Goal: Task Accomplishment & Management: Complete application form

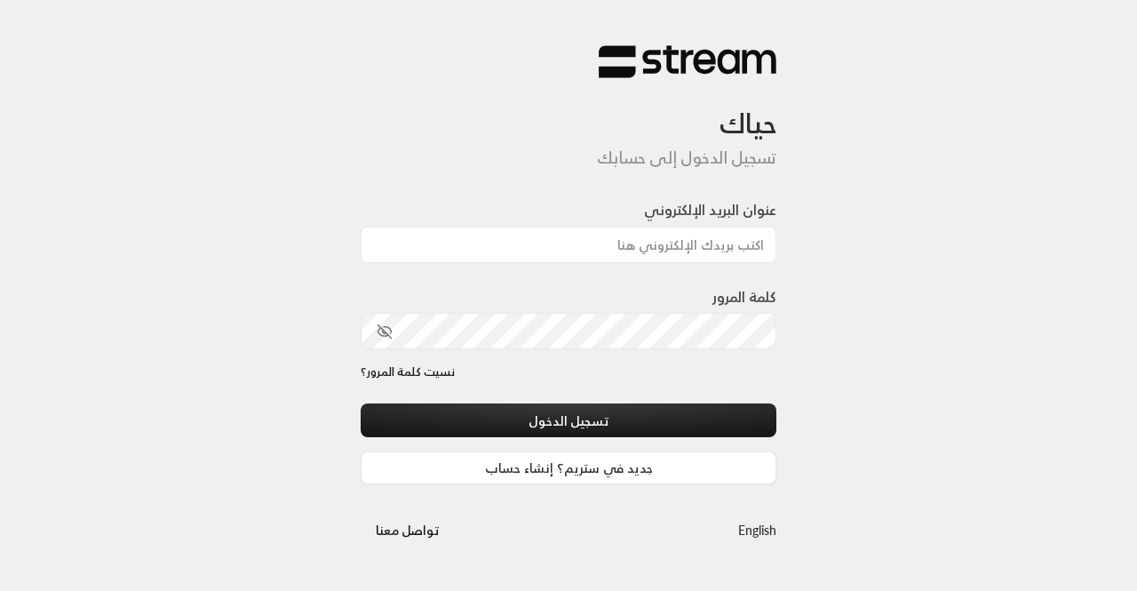
type input "[EMAIL_ADDRESS][DOMAIN_NAME]"
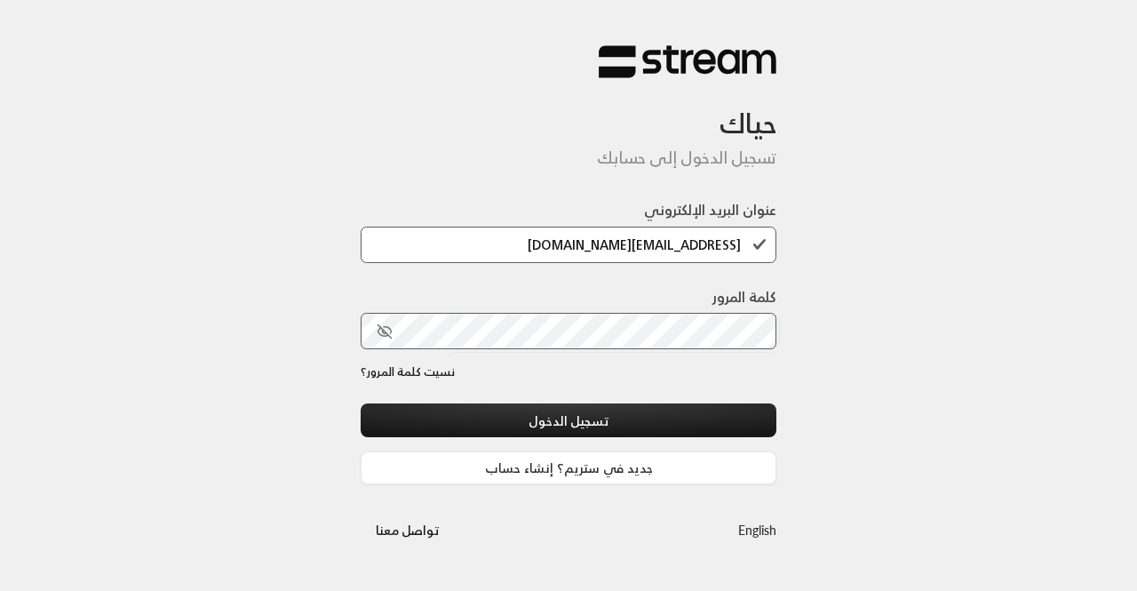
click at [379, 331] on icon "toggle password visibility" at bounding box center [384, 331] width 11 height 8
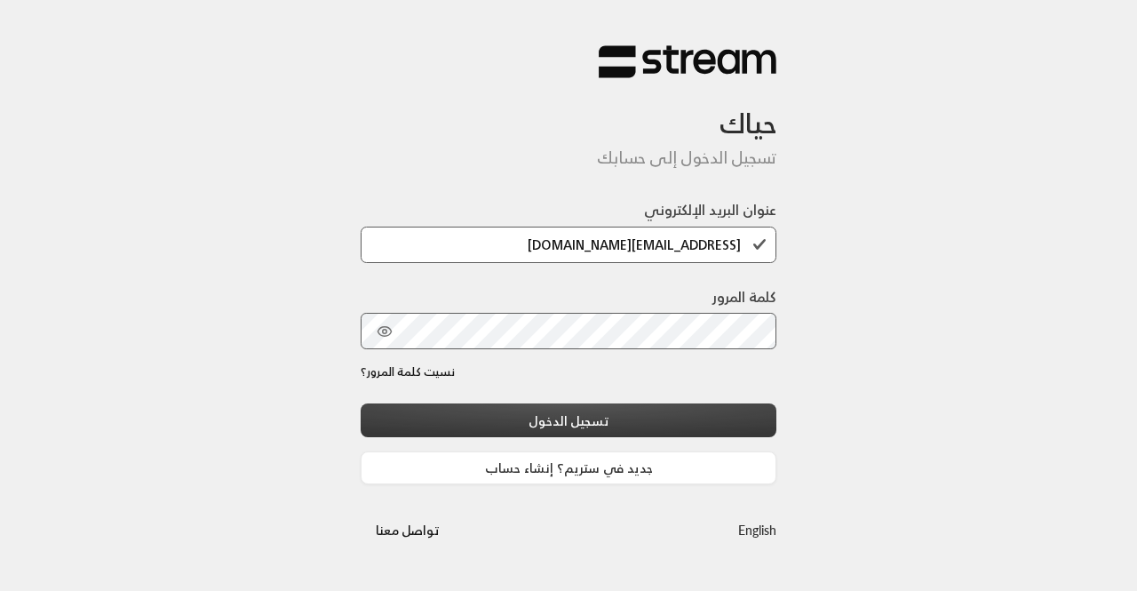
click at [530, 405] on button "تسجيل الدخول" at bounding box center [569, 419] width 416 height 33
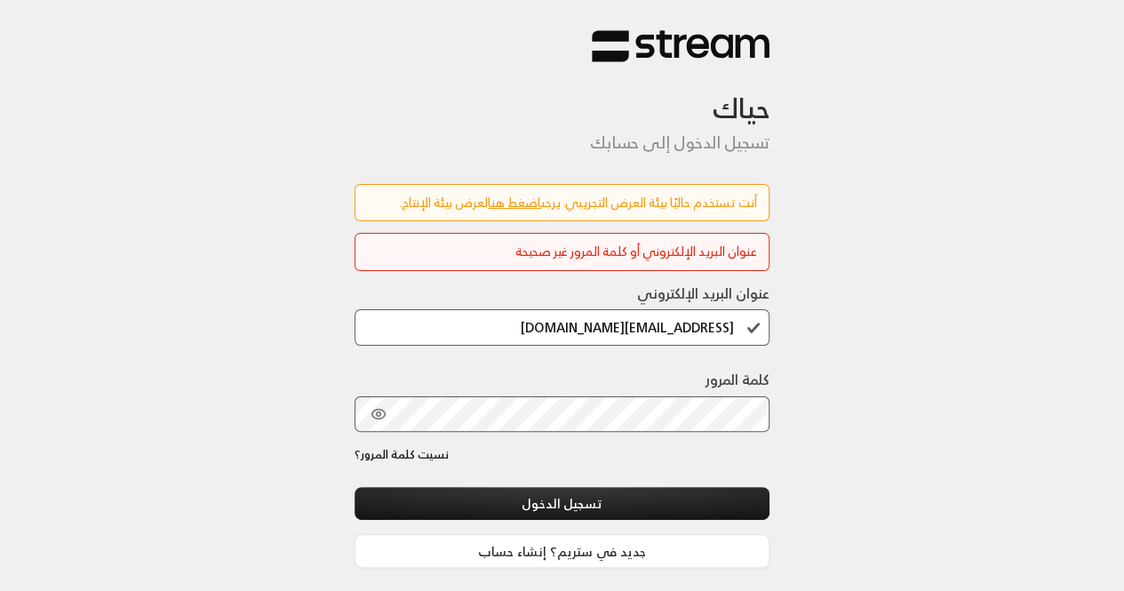
scroll to position [65, 0]
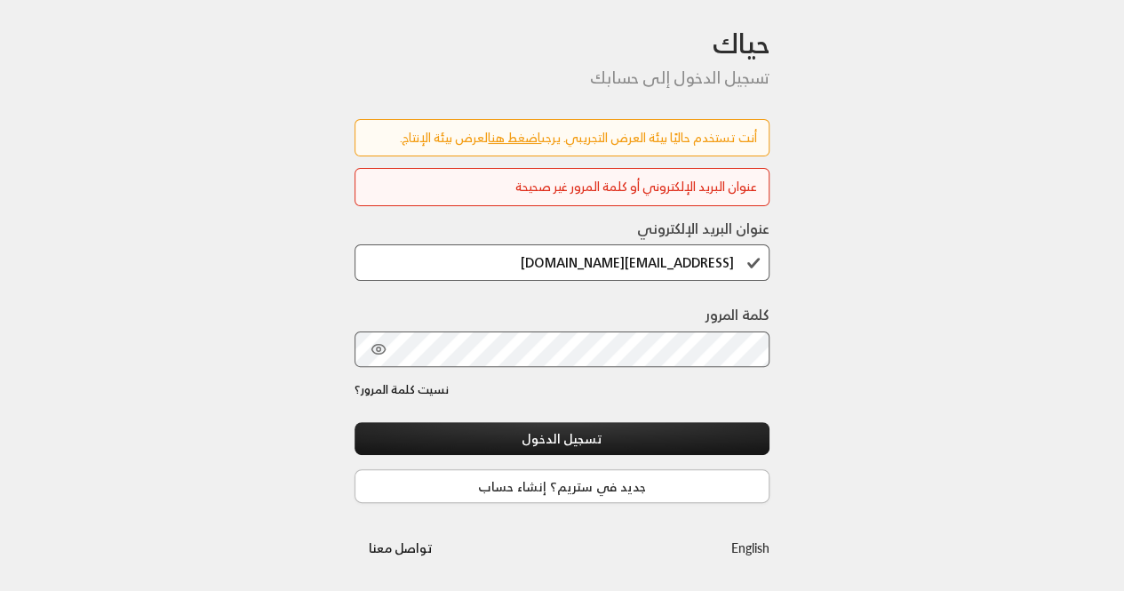
click at [498, 484] on link "جديد في ستريم؟ إنشاء حساب" at bounding box center [563, 485] width 416 height 33
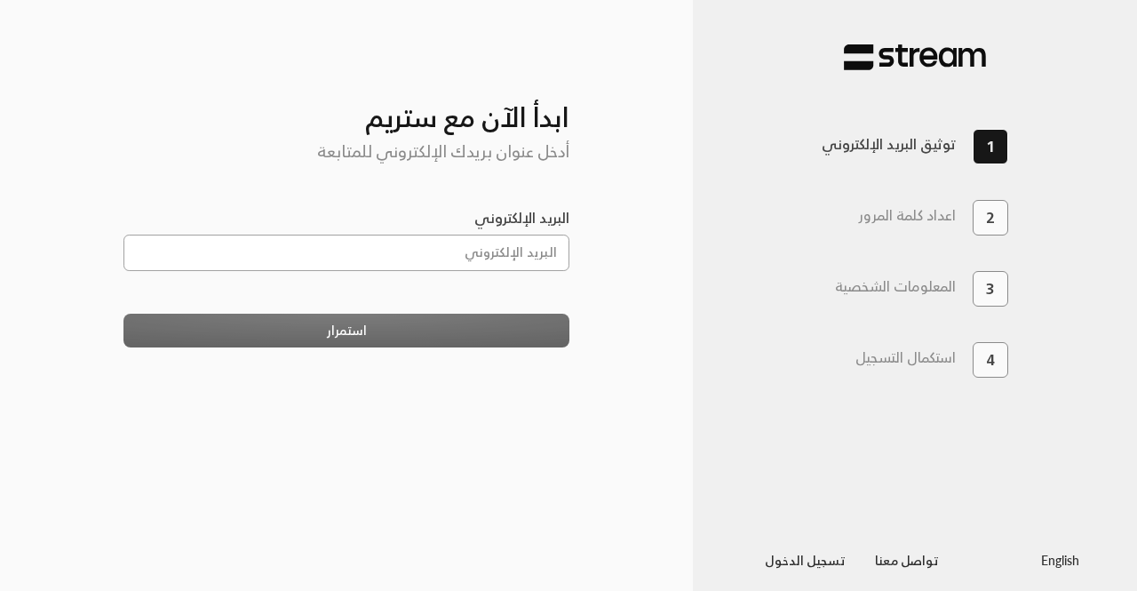
click at [375, 235] on input "البريد الإلكتروني" at bounding box center [347, 253] width 447 height 36
type input "khalidaborashid9@gmail.com"
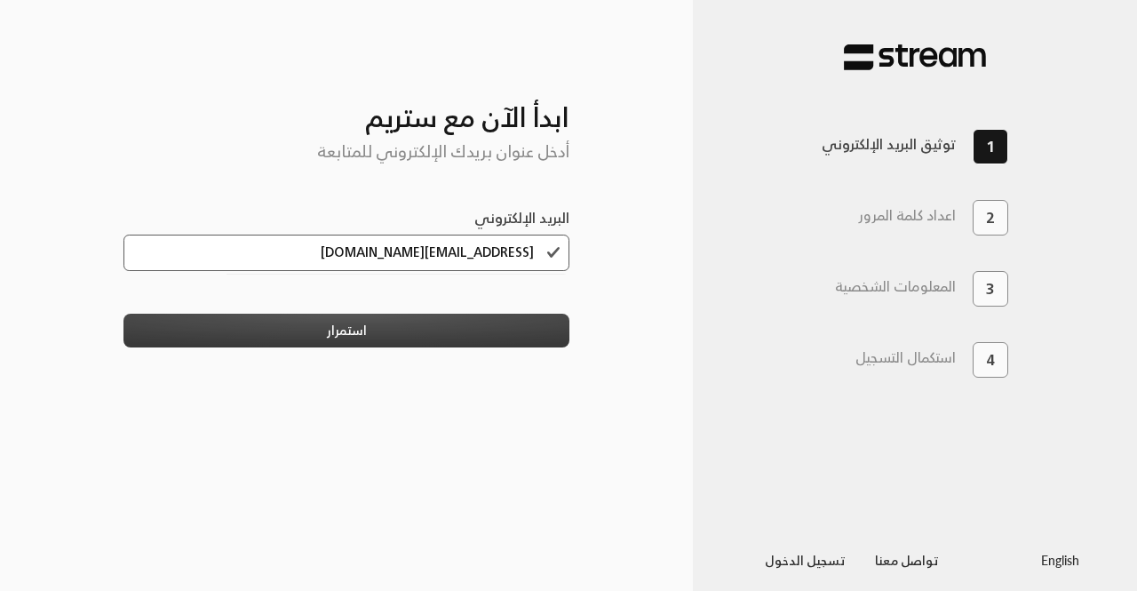
click at [446, 336] on button "استمرار" at bounding box center [347, 330] width 447 height 33
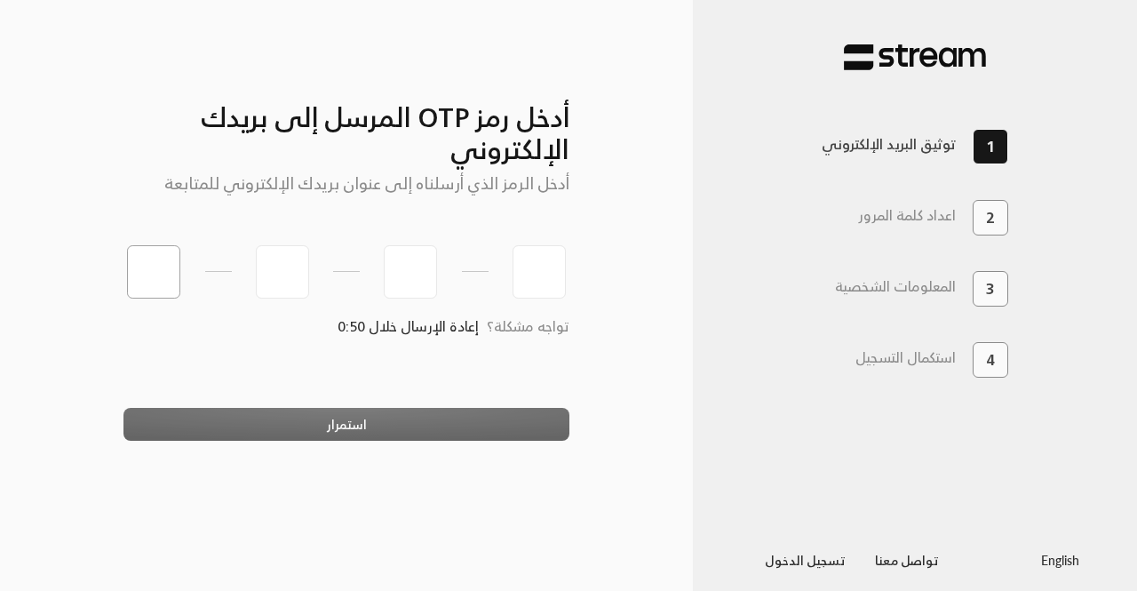
type input "1"
type input "2"
type input "3"
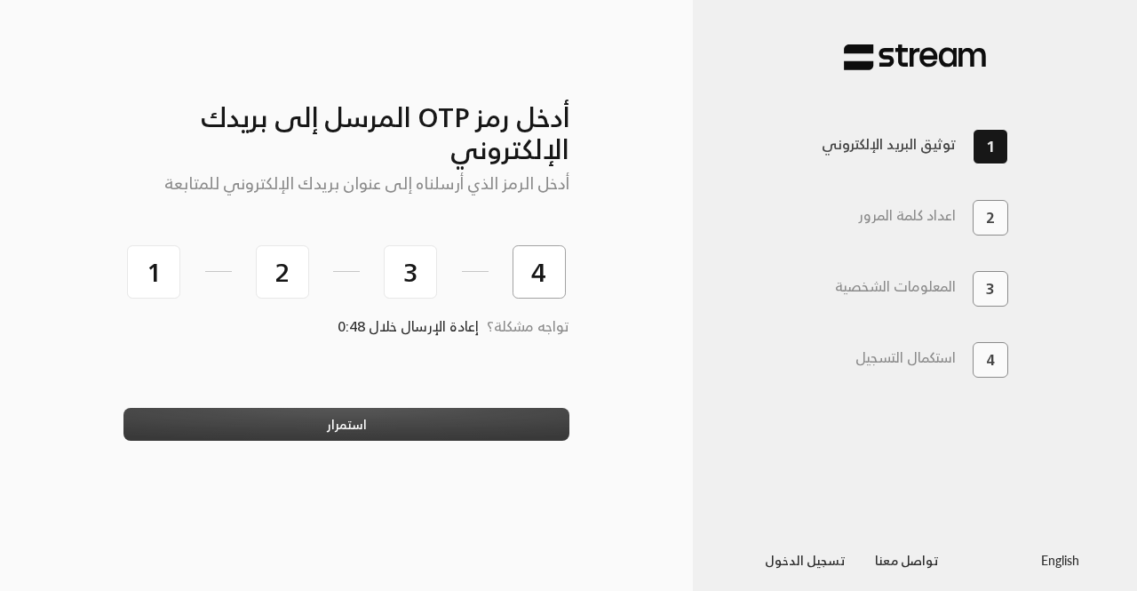
type input "4"
click at [363, 432] on button "استمرار" at bounding box center [347, 424] width 447 height 33
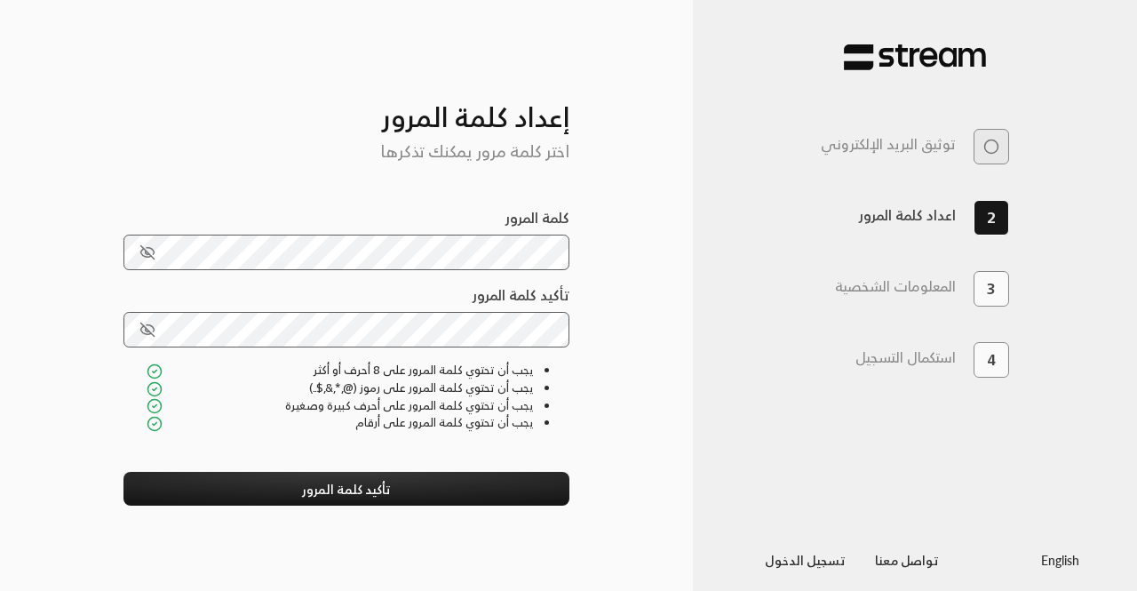
click at [147, 255] on icon "toggle password visibility" at bounding box center [148, 252] width 16 height 16
click at [140, 322] on icon "toggle password visibility" at bounding box center [148, 330] width 16 height 16
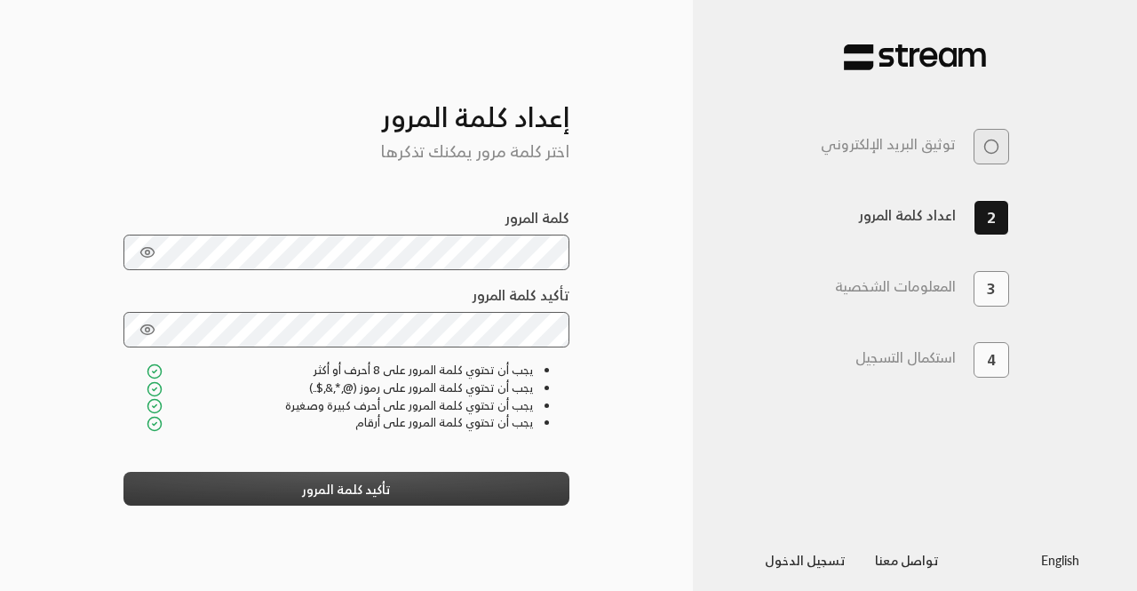
click at [322, 490] on button "تأكيد كلمة المرور" at bounding box center [347, 488] width 447 height 33
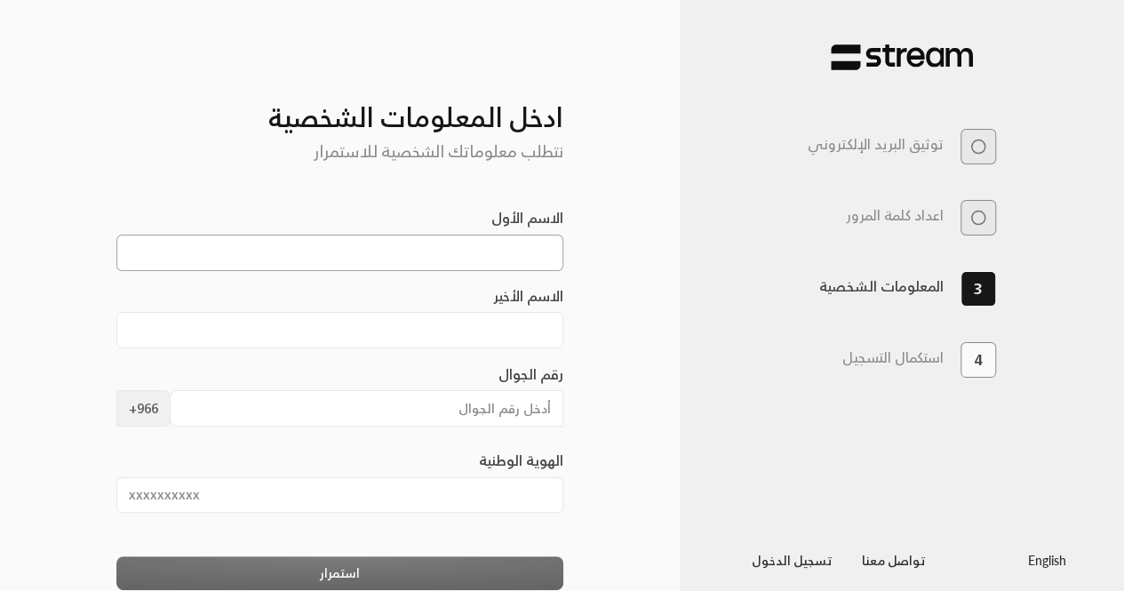
click at [391, 261] on input "الاسم الأول" at bounding box center [339, 253] width 447 height 36
type input "KHALID"
type input "ABURASHID"
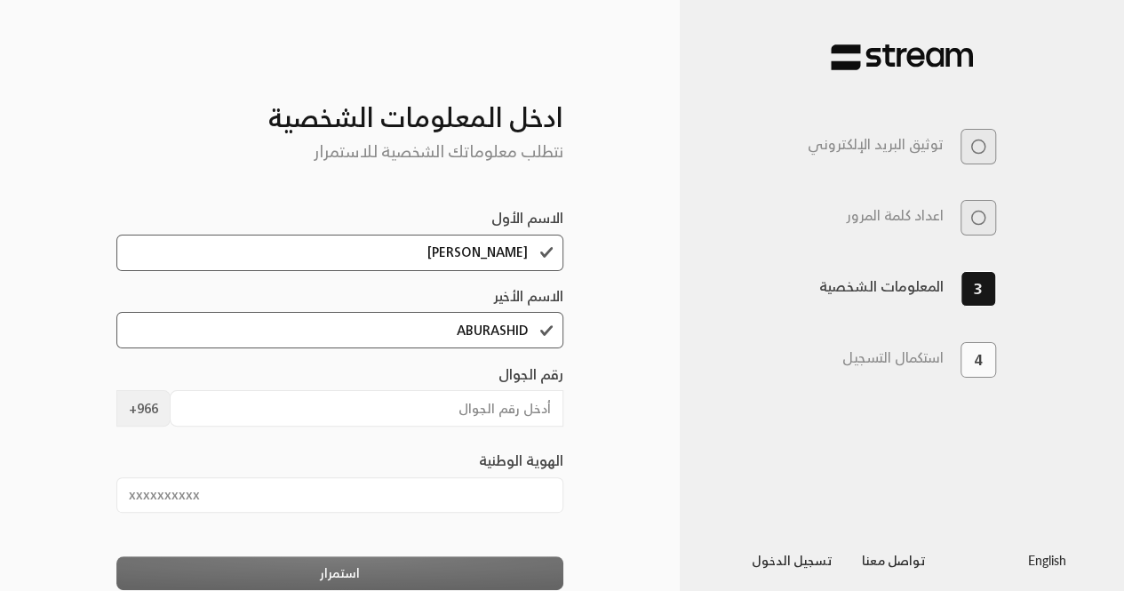
click at [453, 435] on div "رقم الجوال +966" at bounding box center [339, 406] width 447 height 86
click at [423, 412] on input "رقم الجوال" at bounding box center [367, 408] width 394 height 36
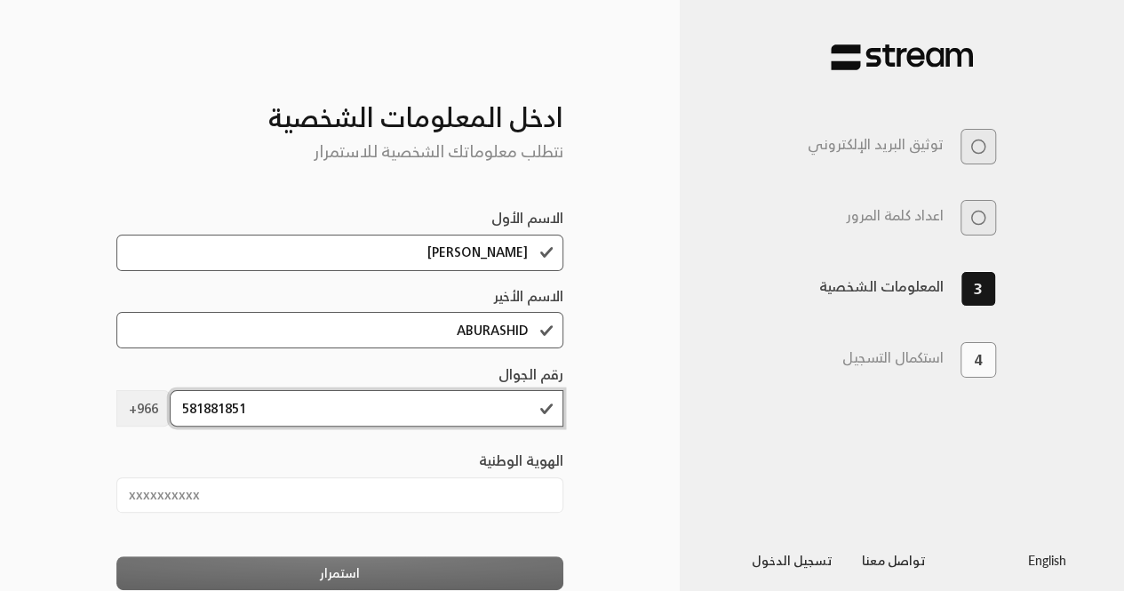
type input "581881851"
click at [384, 492] on input "الهوية الوطنية" at bounding box center [339, 495] width 447 height 36
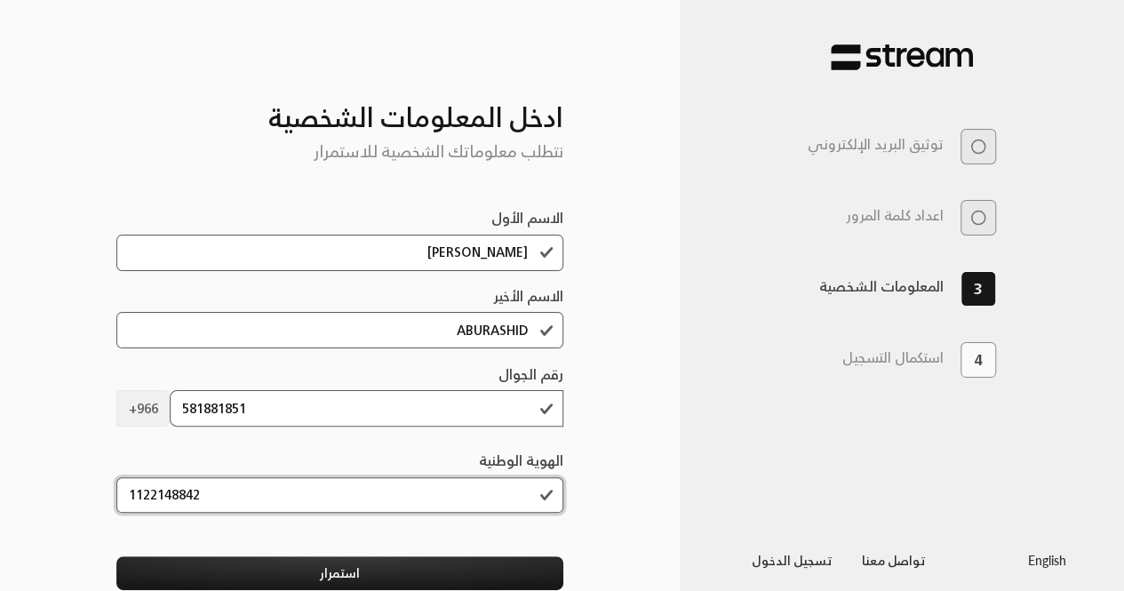
scroll to position [2, 0]
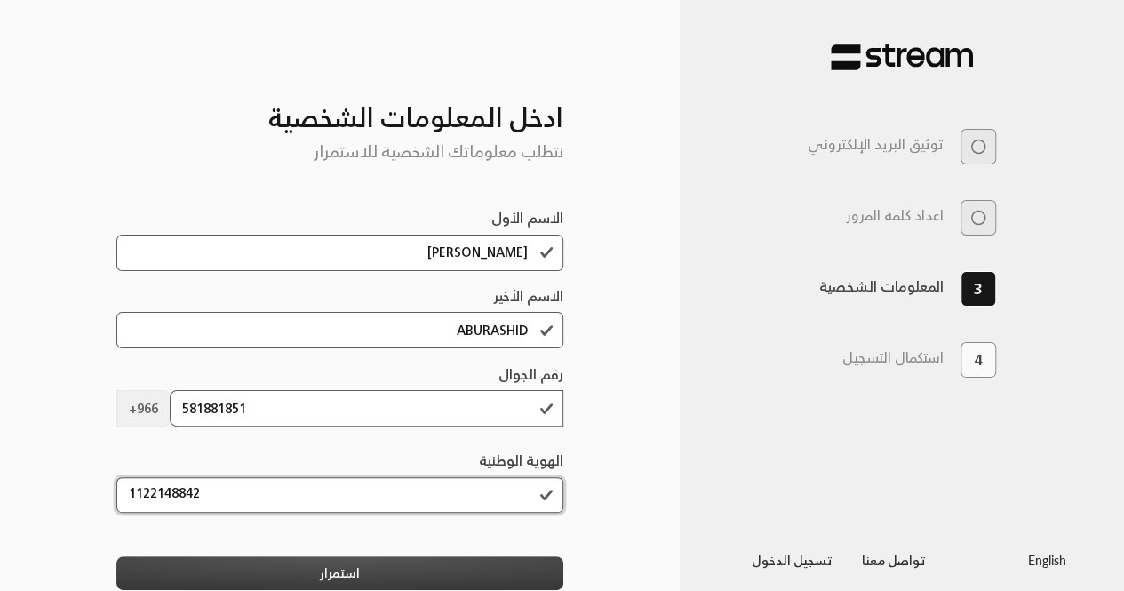
type input "1122148842"
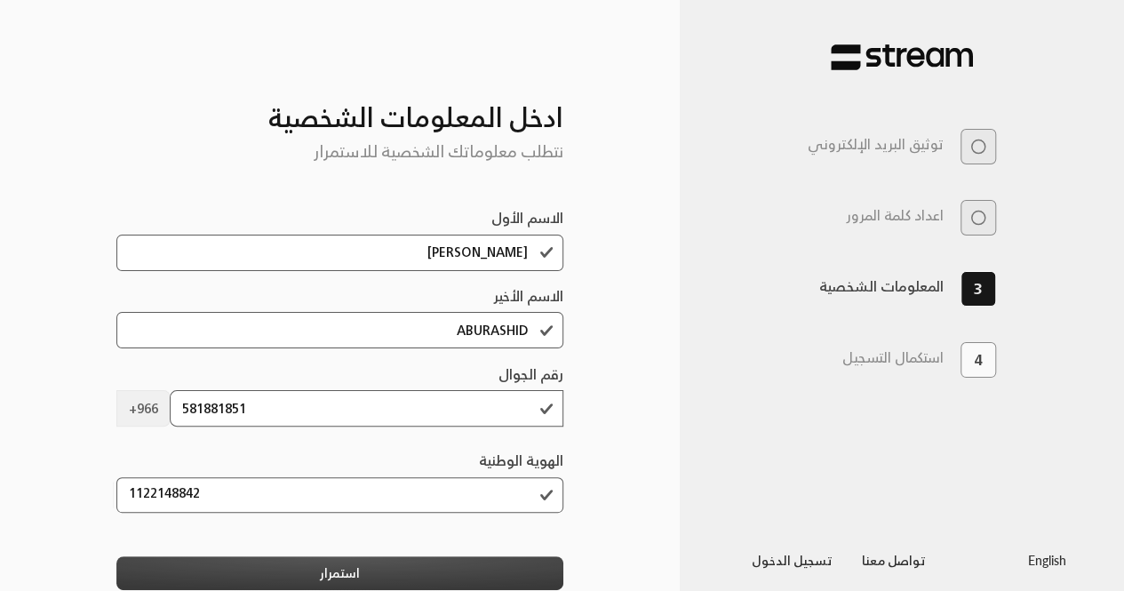
click at [350, 562] on button "استمرار" at bounding box center [339, 572] width 447 height 33
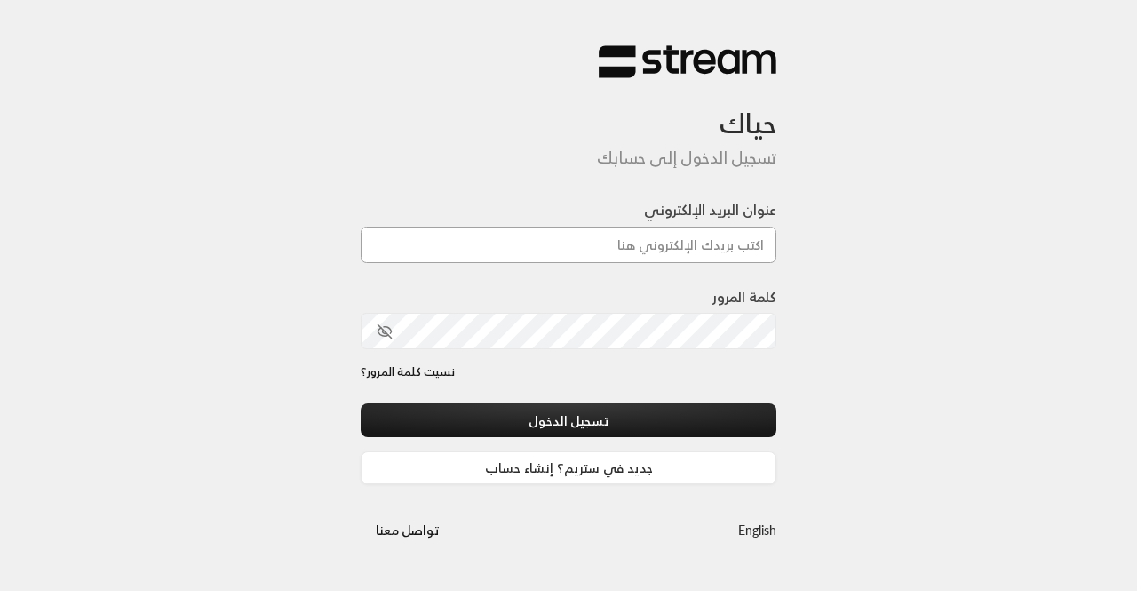
click at [500, 243] on input "عنوان البريد الإلكتروني" at bounding box center [569, 245] width 416 height 36
paste input "[EMAIL_ADDRESS][DOMAIN_NAME]"
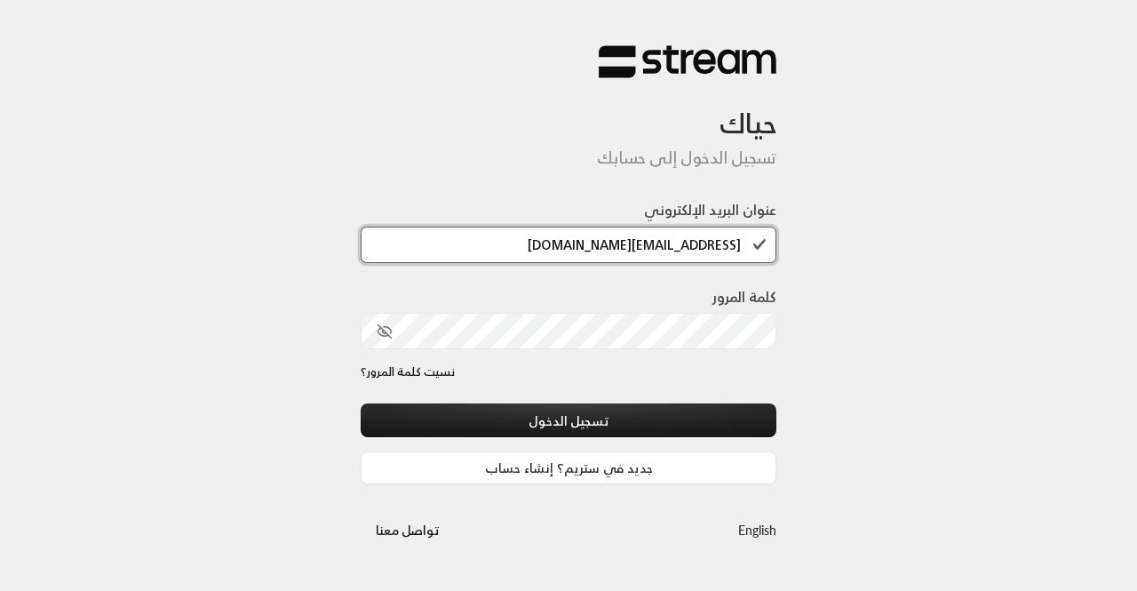
type input "[EMAIL_ADDRESS][DOMAIN_NAME]"
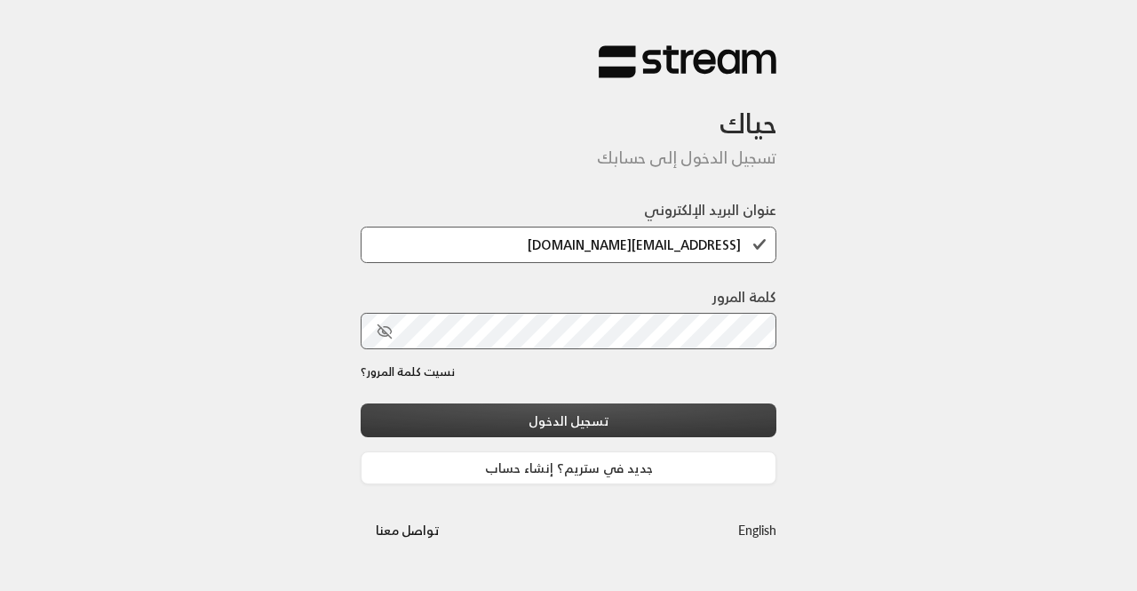
click at [606, 419] on button "تسجيل الدخول" at bounding box center [569, 419] width 416 height 33
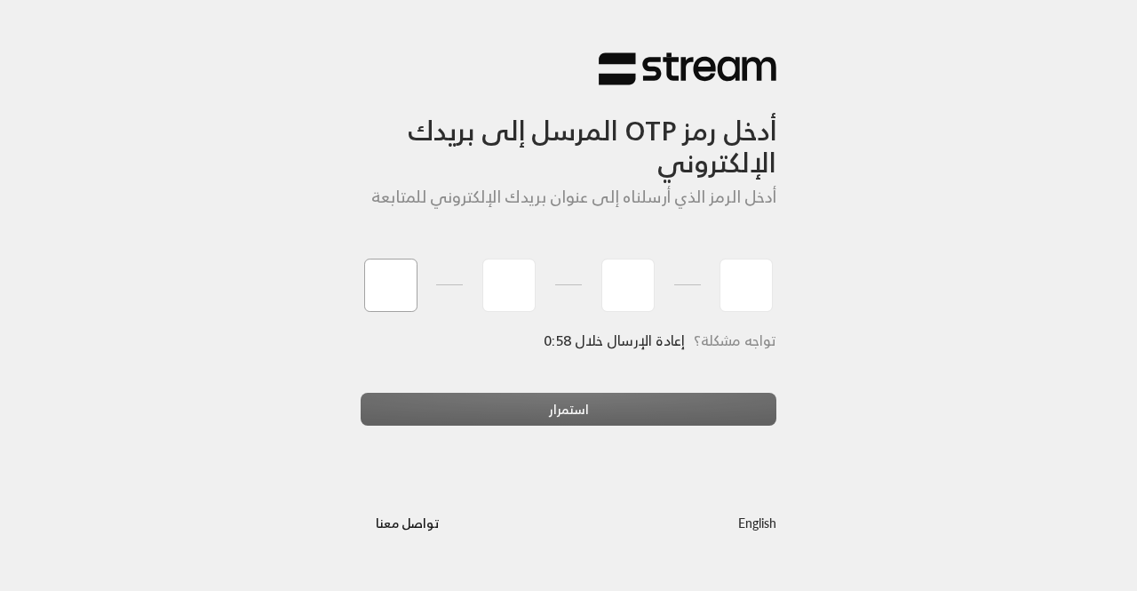
type input "1"
type input "2"
type input "3"
type input "4"
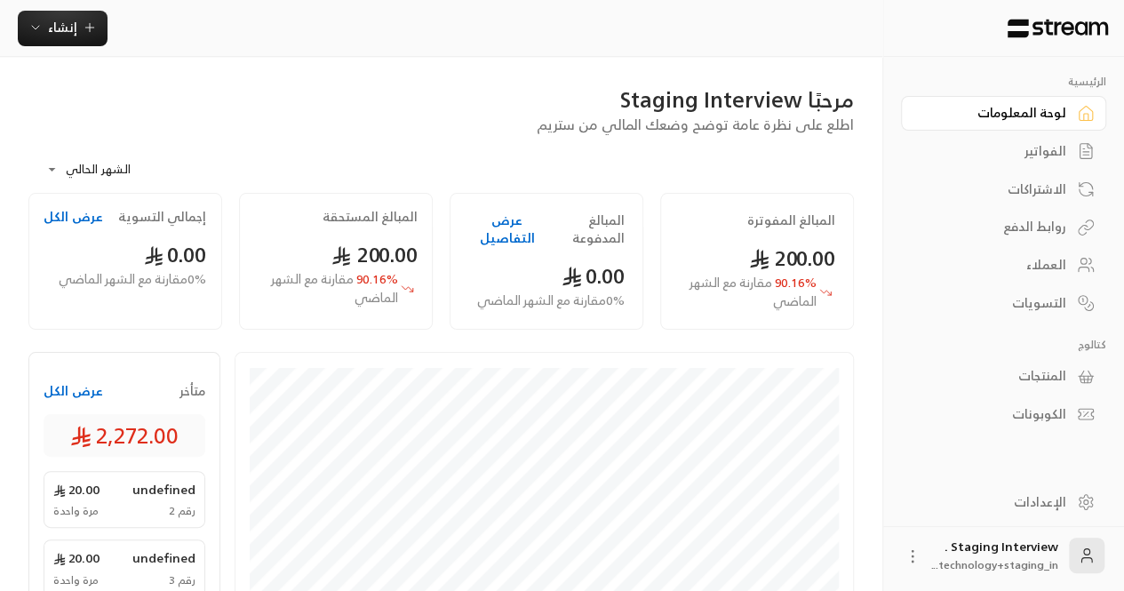
click at [1050, 36] on img at bounding box center [1058, 29] width 104 height 20
click at [1020, 506] on div "الإعدادات" at bounding box center [994, 502] width 143 height 18
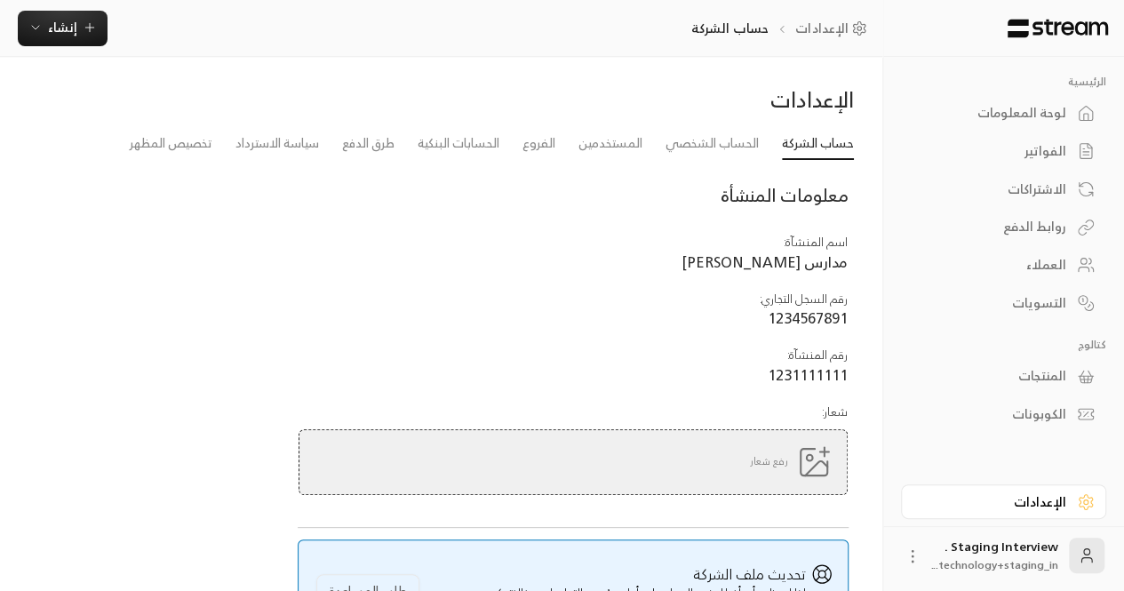
click at [1015, 109] on div "لوحة المعلومات" at bounding box center [994, 113] width 143 height 18
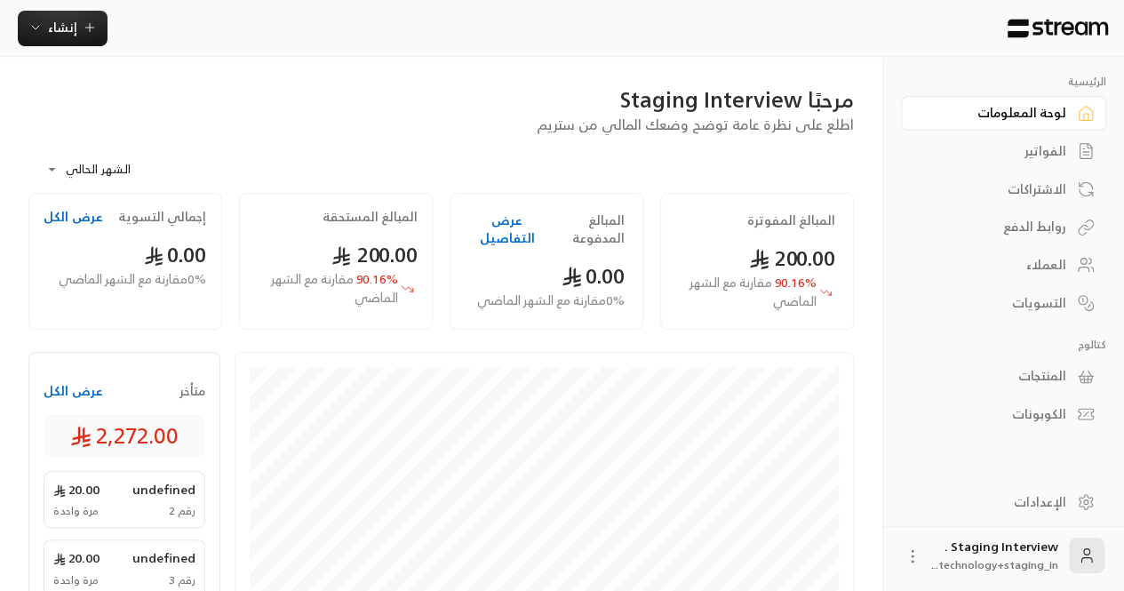
click at [1096, 503] on link "الإعدادات" at bounding box center [1003, 501] width 205 height 35
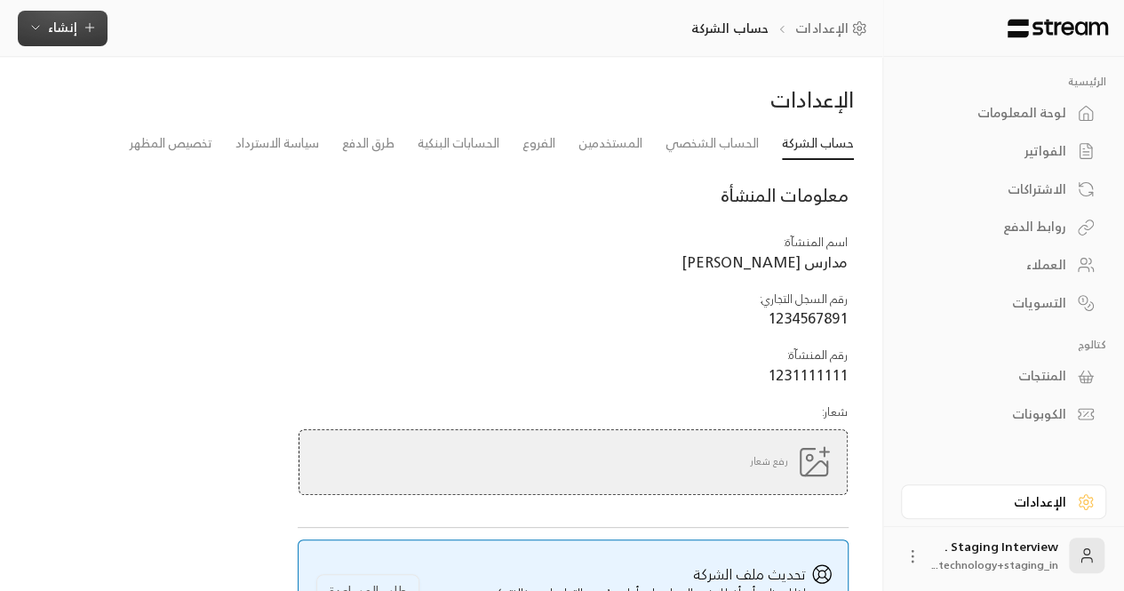
click at [27, 29] on button "إنشاء" at bounding box center [63, 29] width 90 height 36
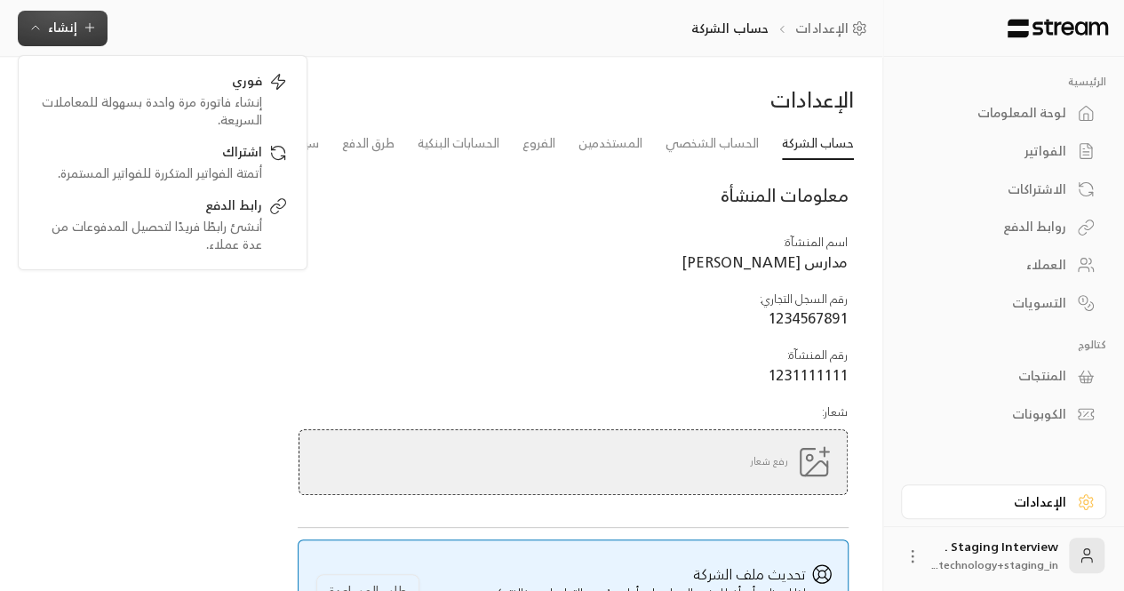
click at [427, 74] on div "الإعدادات حساب الشركة الحساب الشخصي المستخدمين الفروع الحسابات البنكية طرق الدف…" at bounding box center [441, 370] width 882 height 626
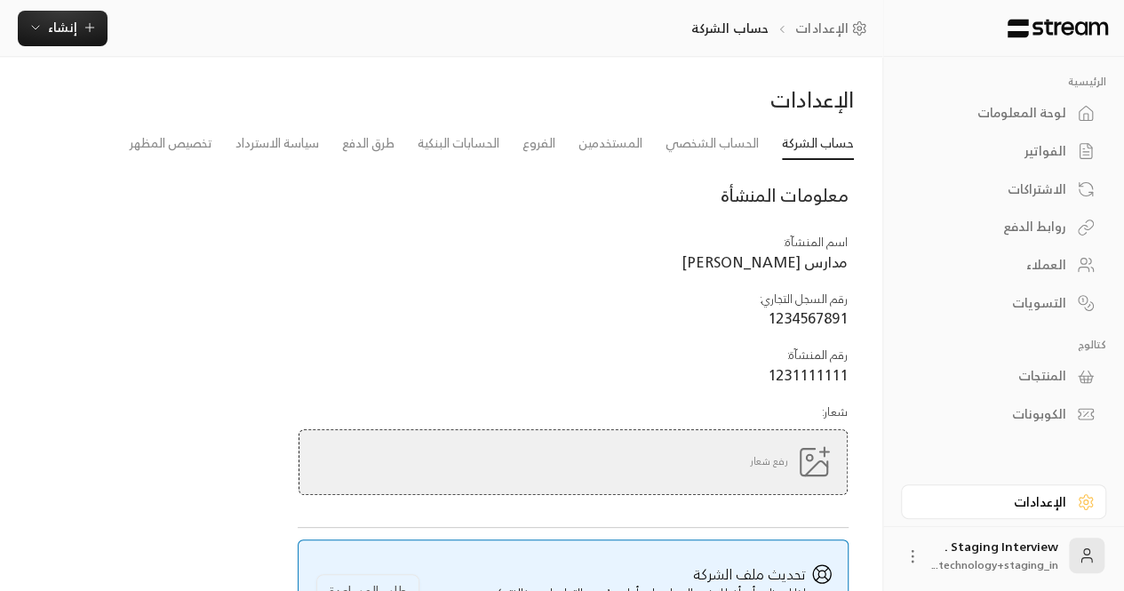
click at [794, 23] on ol "الإعدادات حساب الشركة" at bounding box center [782, 29] width 182 height 18
click at [831, 30] on link "الإعدادات" at bounding box center [834, 29] width 78 height 18
click at [822, 40] on div "الإعدادات حساب الشركة إنشاء فوري إنشاء فاتورة مرة واحدة بسهولة للمعاملات السريع…" at bounding box center [441, 29] width 882 height 36
click at [822, 26] on link "الإعدادات" at bounding box center [834, 29] width 78 height 18
click at [737, 20] on p "حساب الشركة" at bounding box center [729, 29] width 77 height 18
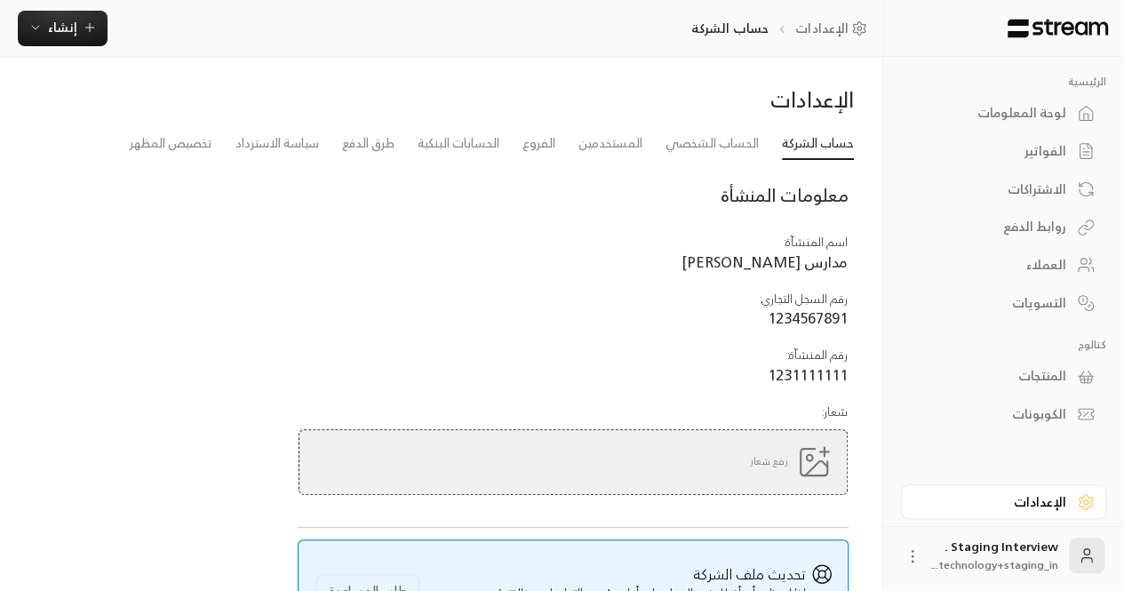
click at [986, 115] on div "لوحة المعلومات" at bounding box center [994, 113] width 143 height 18
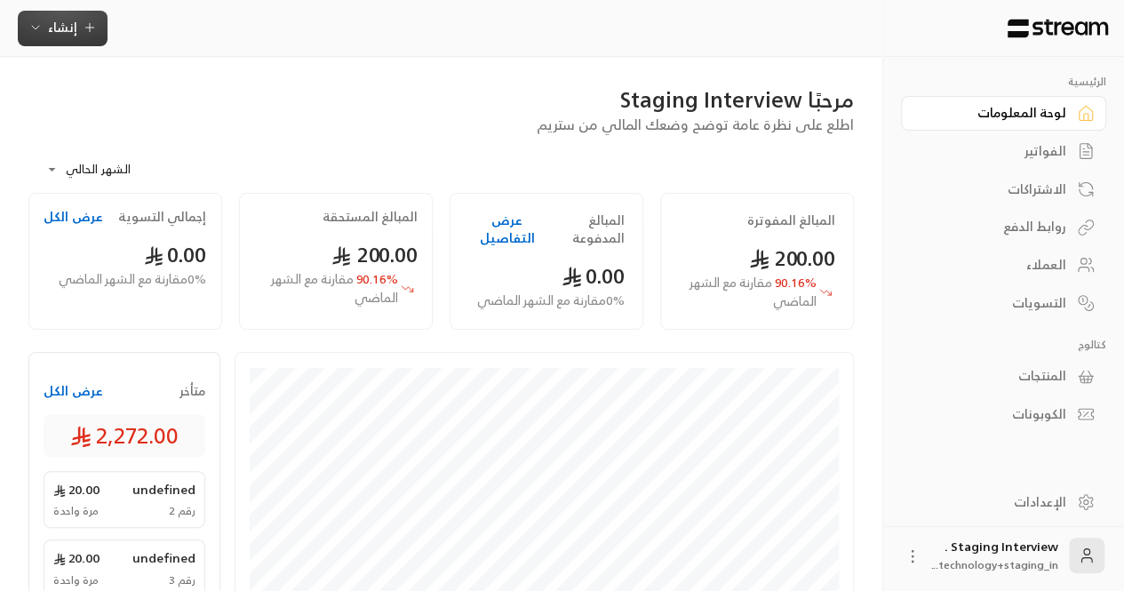
click at [86, 25] on icon "button" at bounding box center [90, 27] width 14 height 14
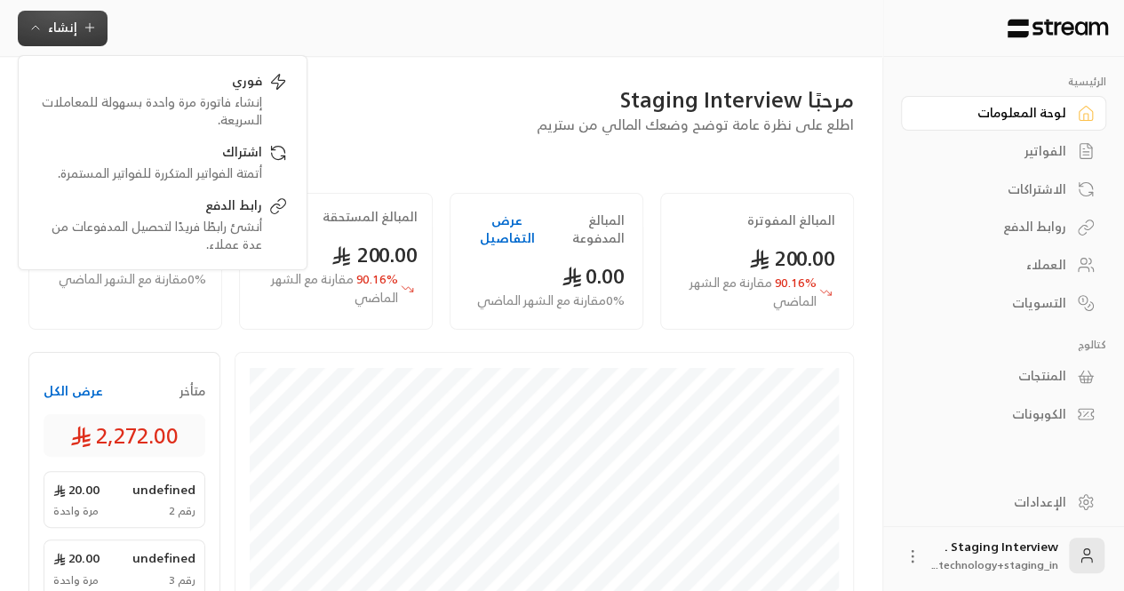
click at [32, 39] on button "إنشاء" at bounding box center [63, 29] width 90 height 36
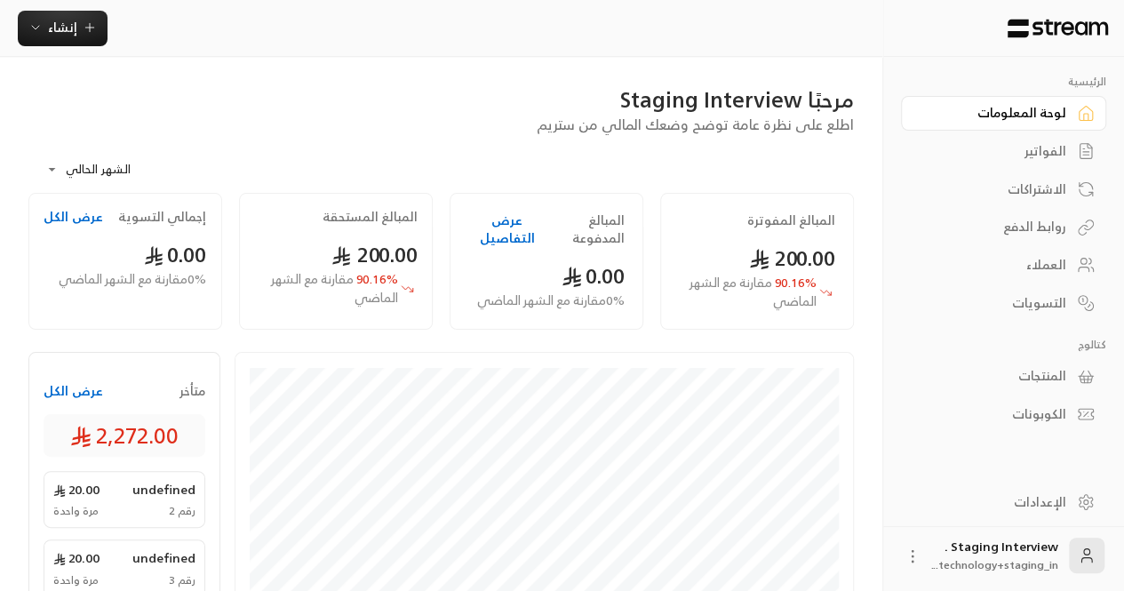
click at [1057, 150] on div "الفواتير" at bounding box center [994, 151] width 143 height 18
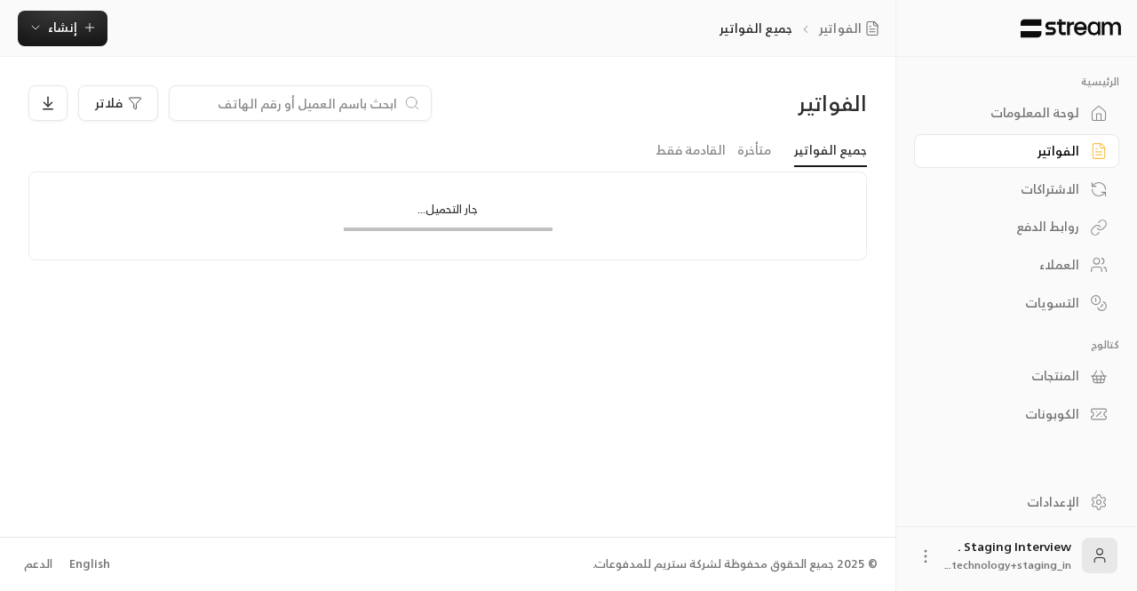
click at [1042, 194] on div "الاشتراكات" at bounding box center [1008, 189] width 143 height 18
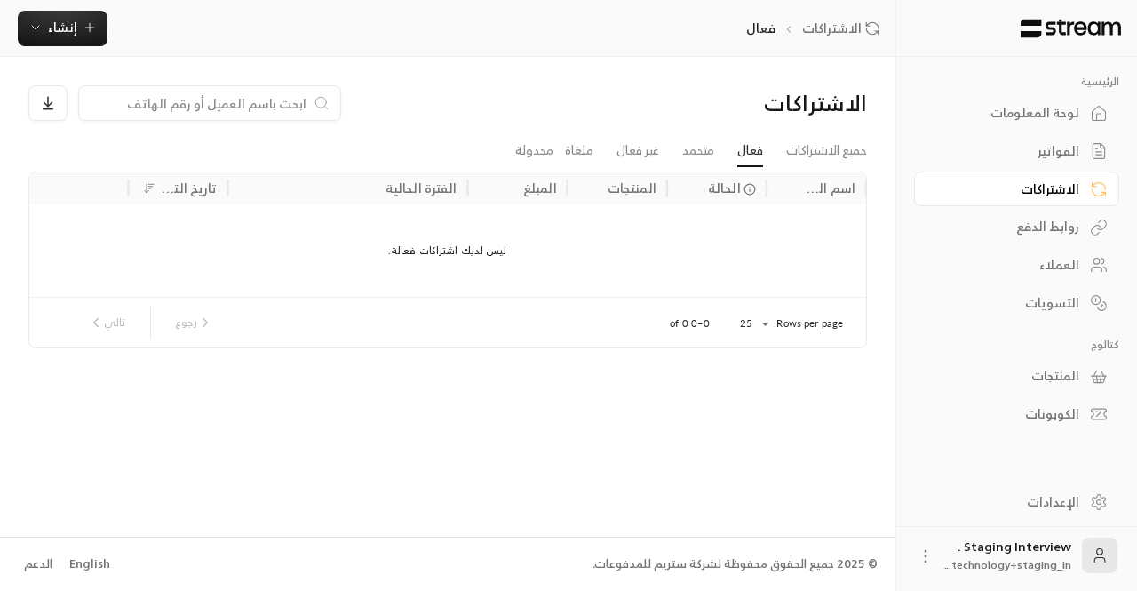
click at [1029, 253] on link "العملاء" at bounding box center [1016, 265] width 205 height 35
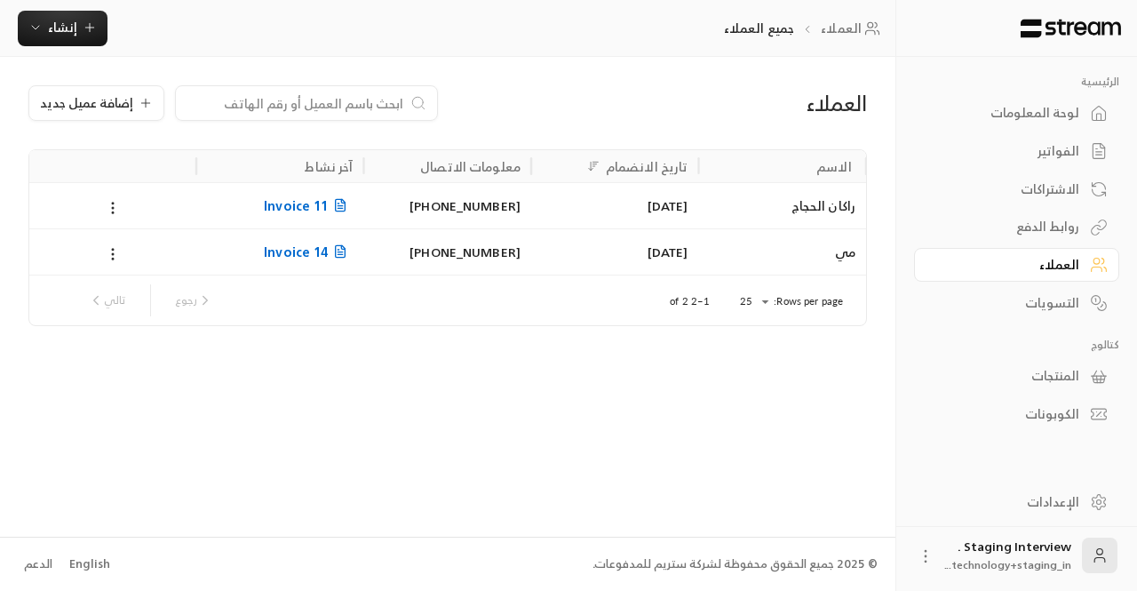
click at [1036, 511] on div "الإعدادات" at bounding box center [1008, 502] width 143 height 18
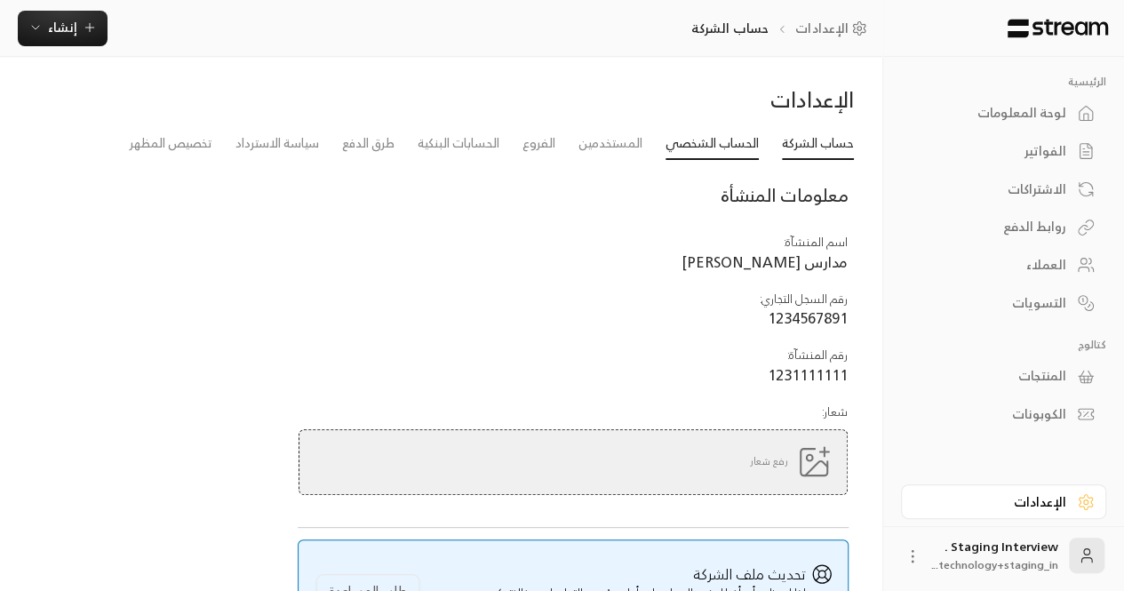
click at [715, 138] on link "الحساب الشخصي" at bounding box center [712, 144] width 93 height 32
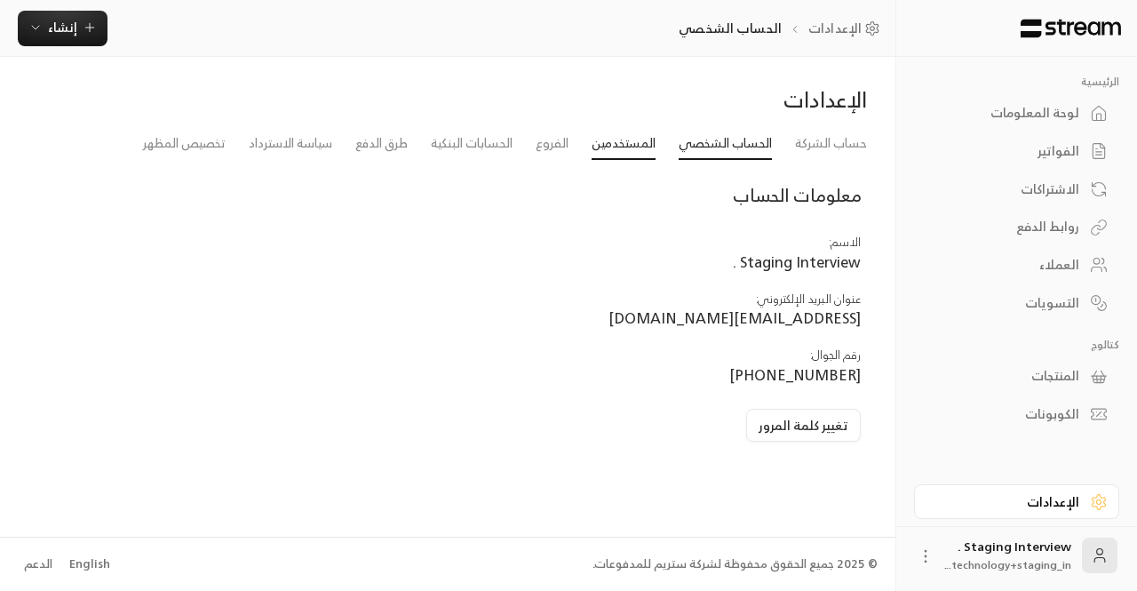
click at [611, 138] on link "المستخدمين" at bounding box center [624, 144] width 64 height 32
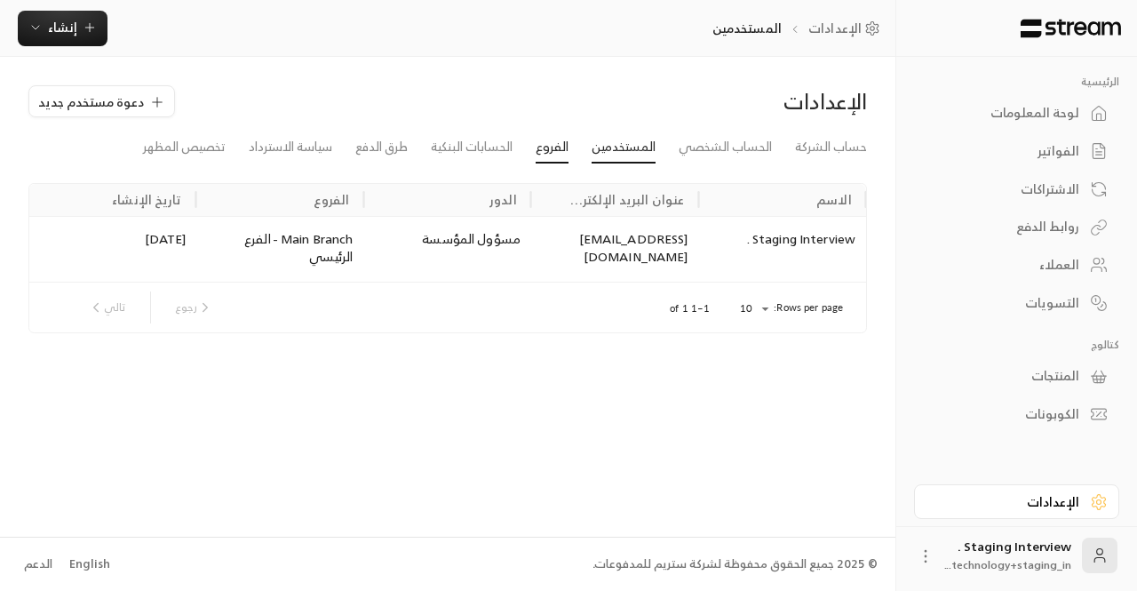
click at [544, 148] on link "الفروع" at bounding box center [552, 148] width 33 height 32
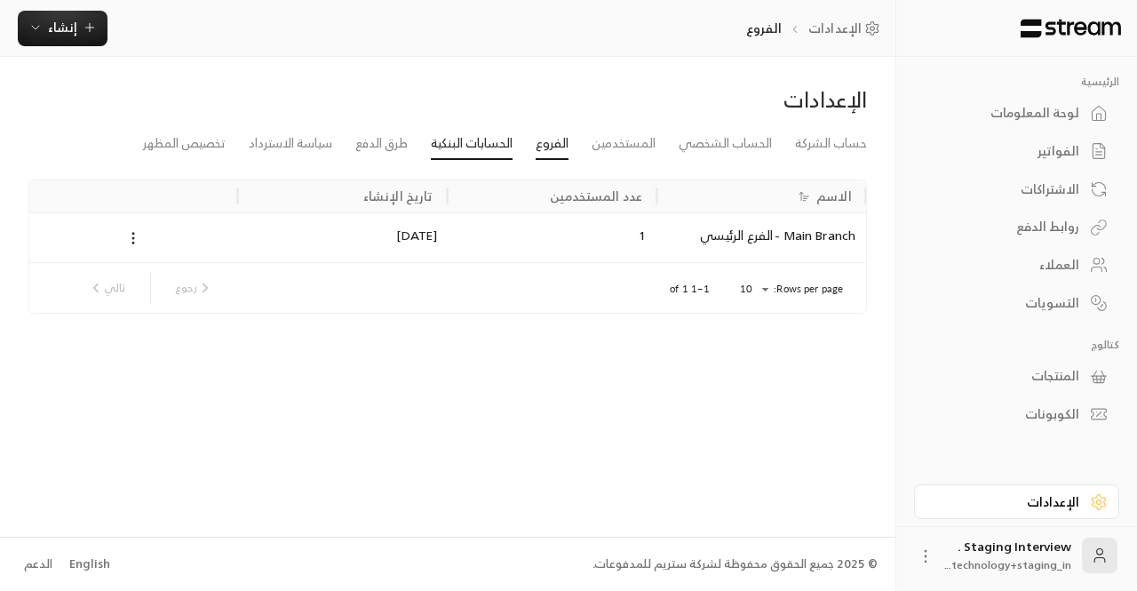
click at [464, 148] on link "الحسابات البنكية" at bounding box center [472, 144] width 82 height 32
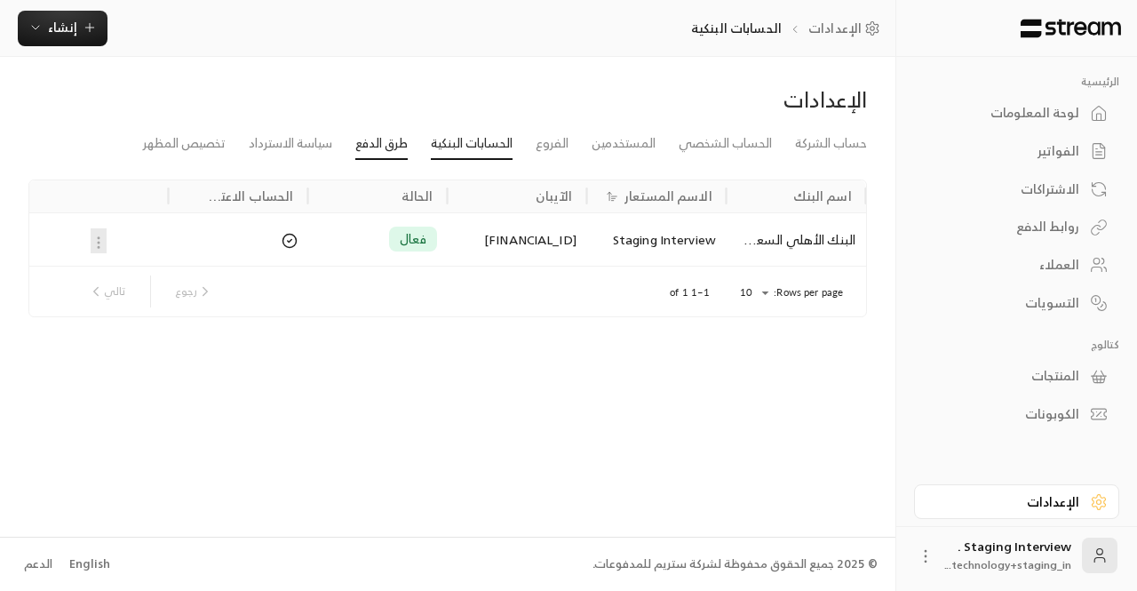
click at [364, 148] on link "طرق الدفع" at bounding box center [381, 144] width 52 height 32
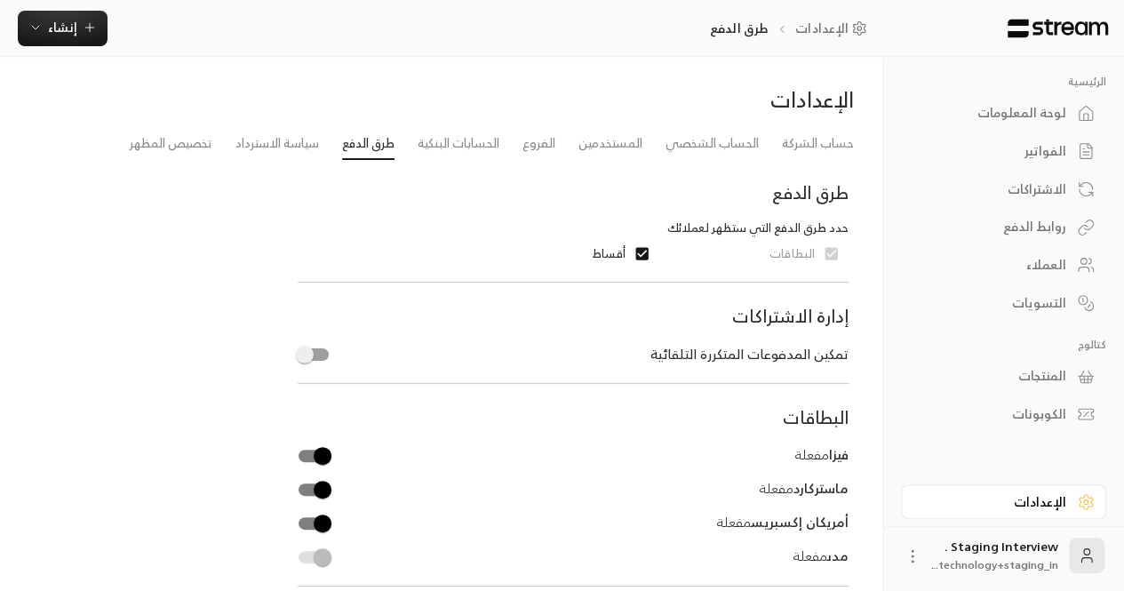
click at [275, 164] on div "حساب الشركة الحساب الشخصي المستخدمين الفروع الحسابات البنكية طرق الدفع سياسة ال…" at bounding box center [441, 486] width 843 height 717
click at [273, 153] on link "سياسة الاسترداد" at bounding box center [277, 144] width 84 height 32
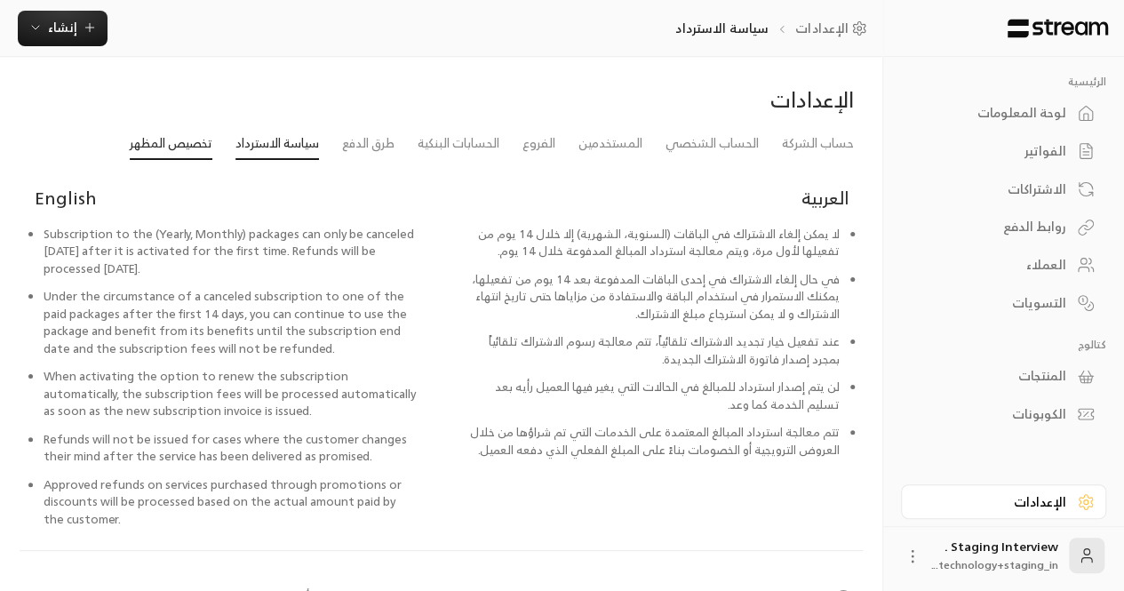
click at [177, 145] on link "تخصيص المظهر" at bounding box center [171, 144] width 83 height 32
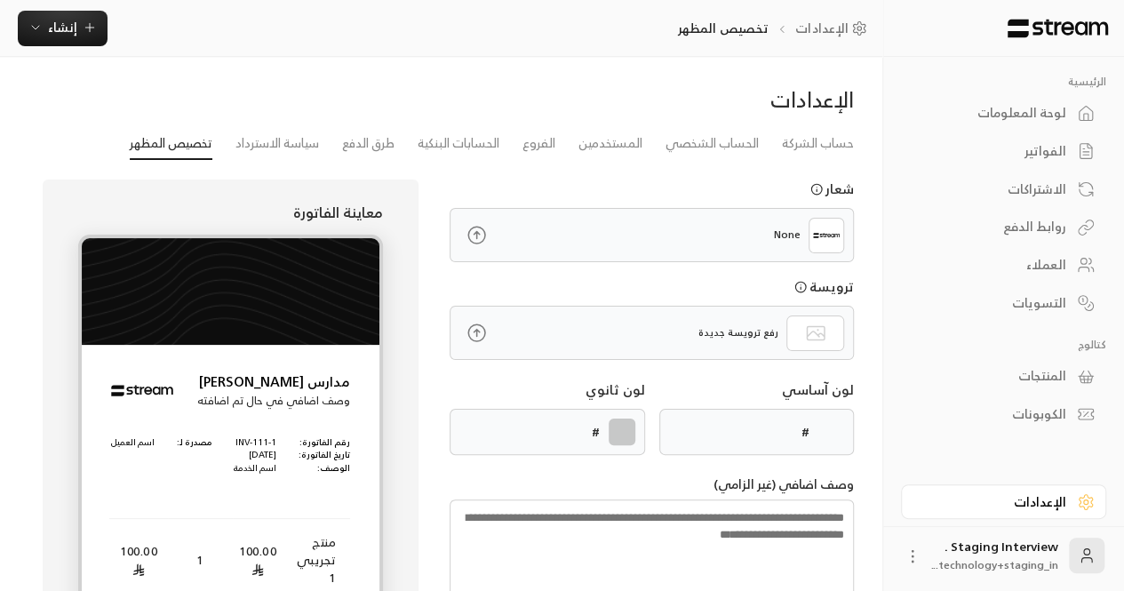
type input "******"
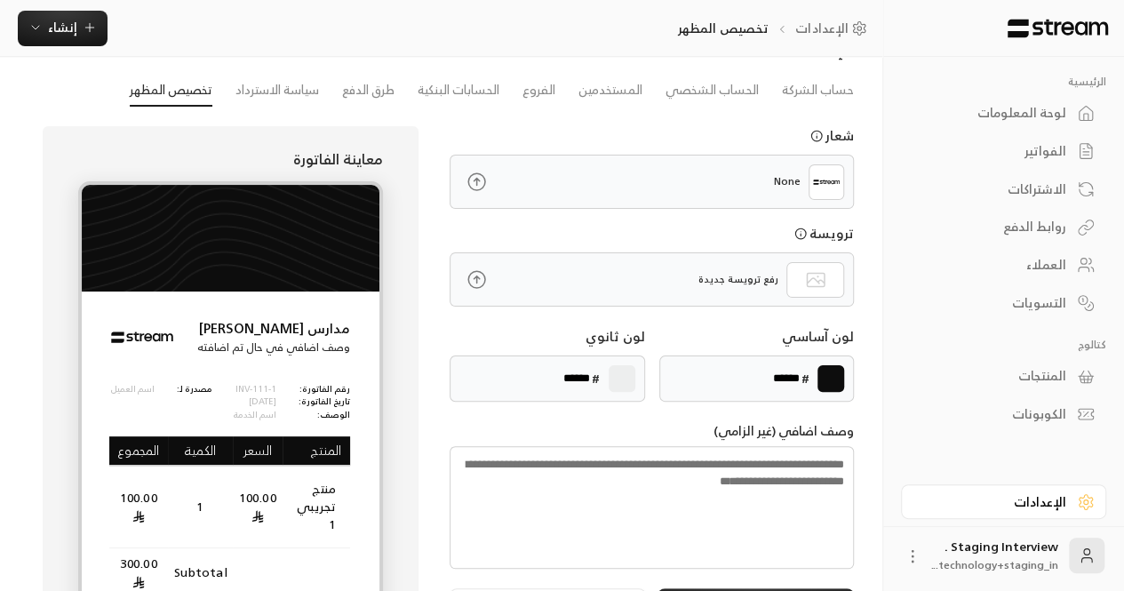
scroll to position [218, 0]
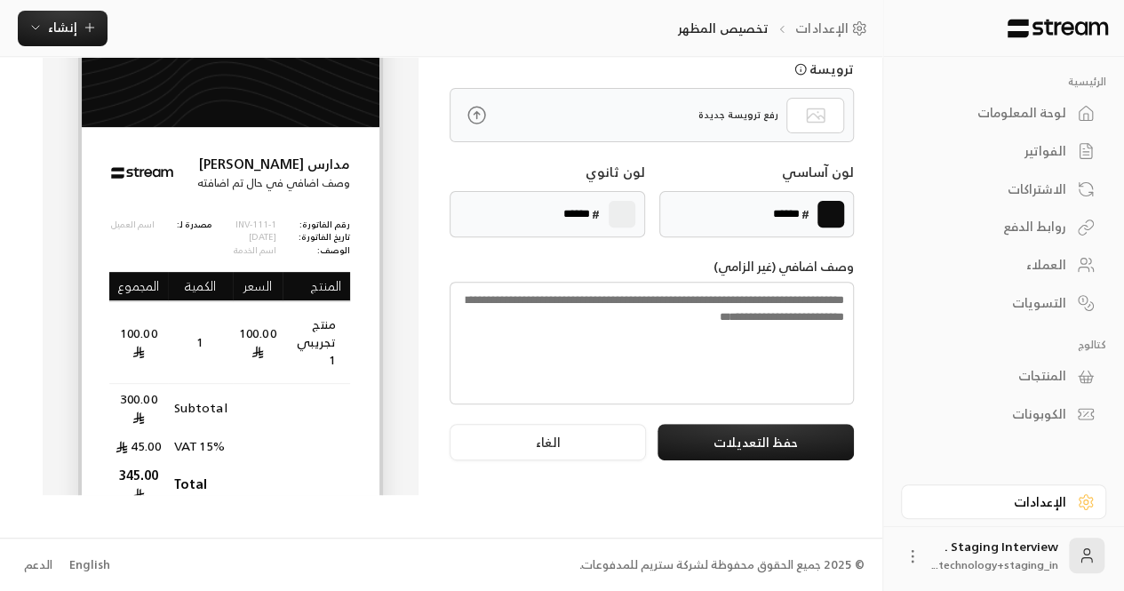
click at [85, 568] on div "English" at bounding box center [89, 565] width 41 height 18
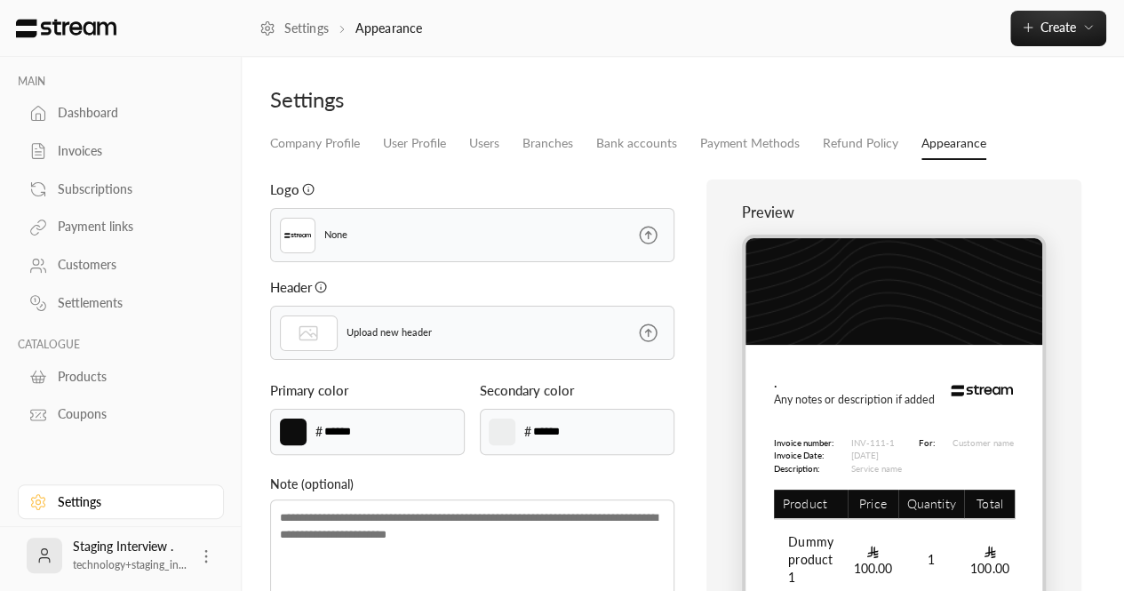
click at [76, 105] on div "Dashboard" at bounding box center [130, 113] width 144 height 18
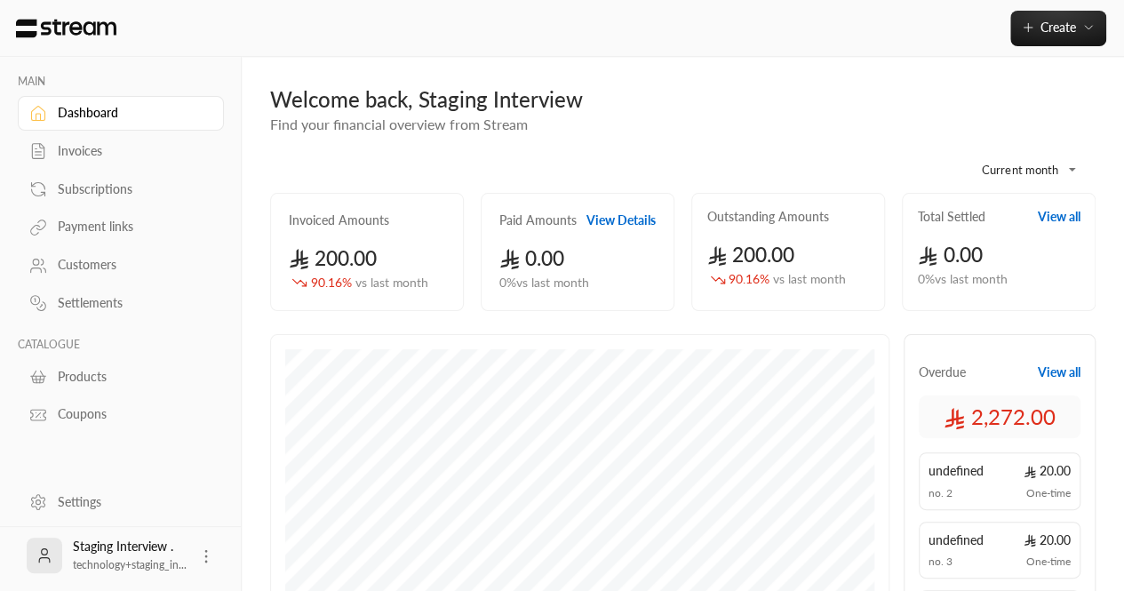
click at [73, 142] on div "Invoices" at bounding box center [130, 151] width 144 height 18
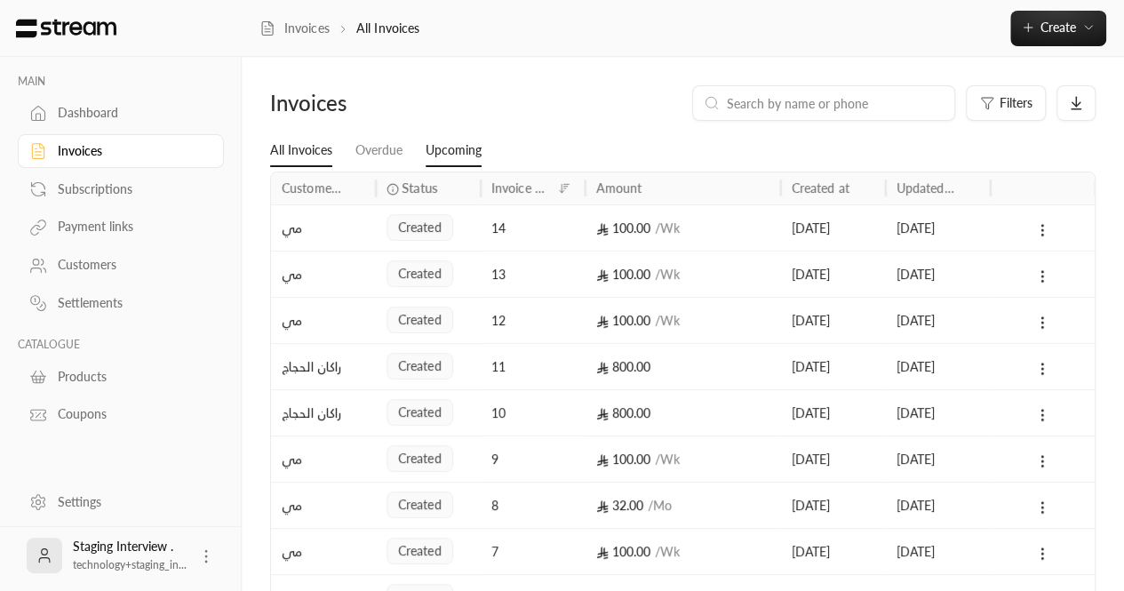
click at [444, 156] on link "Upcoming" at bounding box center [454, 151] width 56 height 32
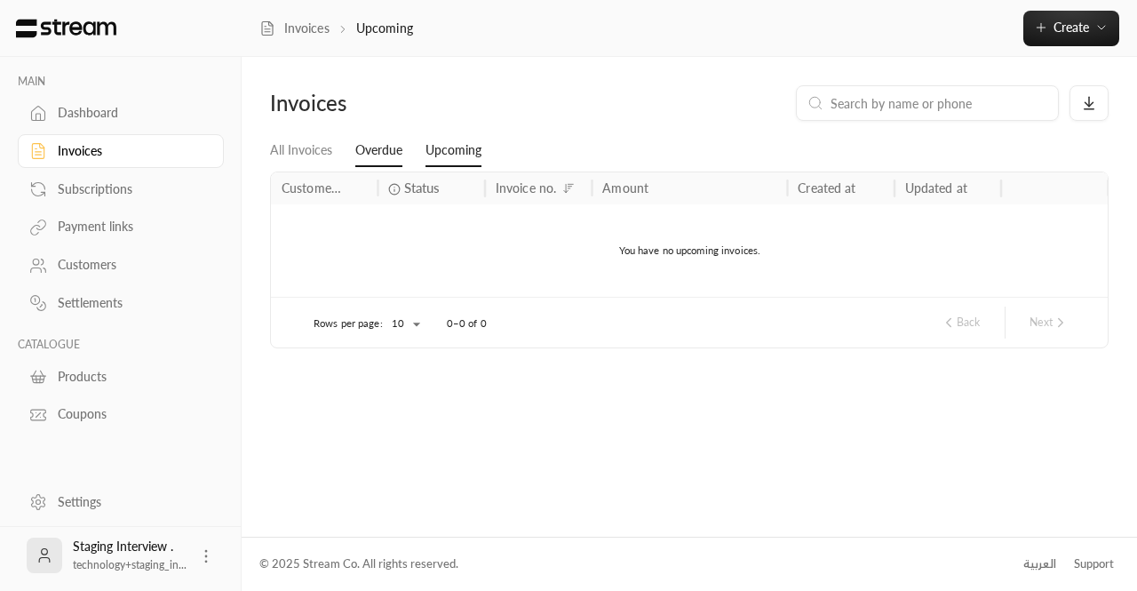
click at [380, 141] on link "Overdue" at bounding box center [378, 151] width 47 height 32
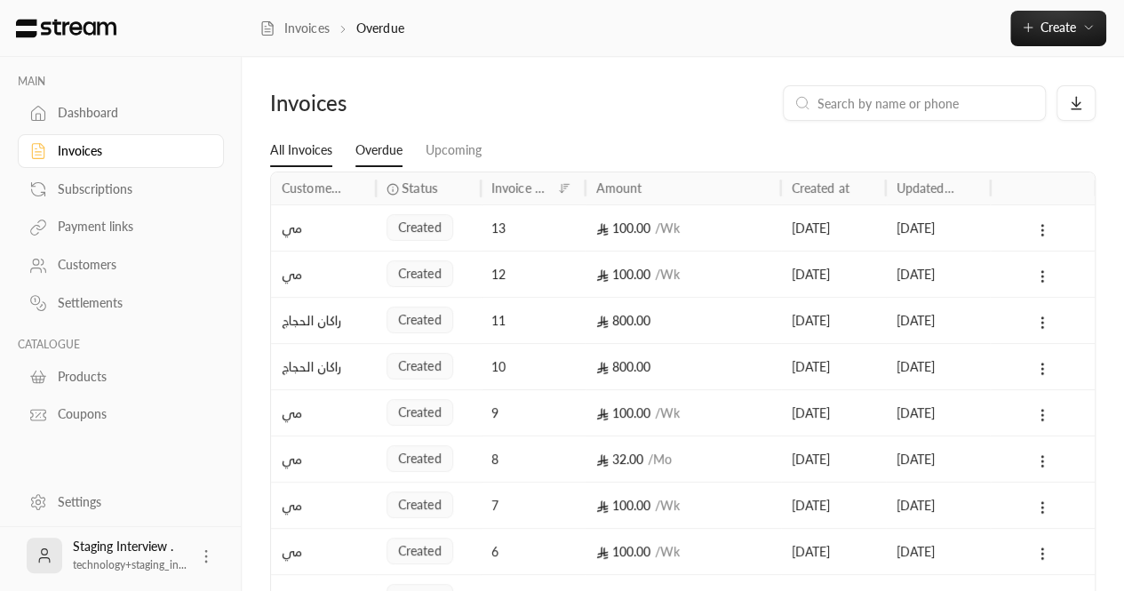
click at [299, 152] on link "All Invoices" at bounding box center [301, 151] width 62 height 32
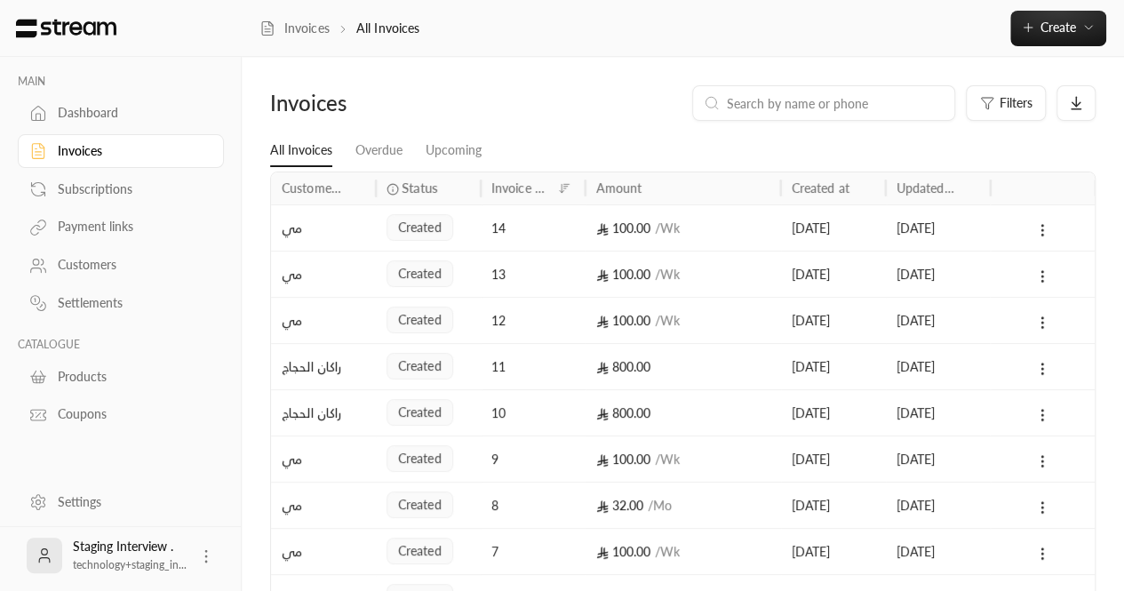
click at [91, 185] on div "Subscriptions" at bounding box center [130, 189] width 144 height 18
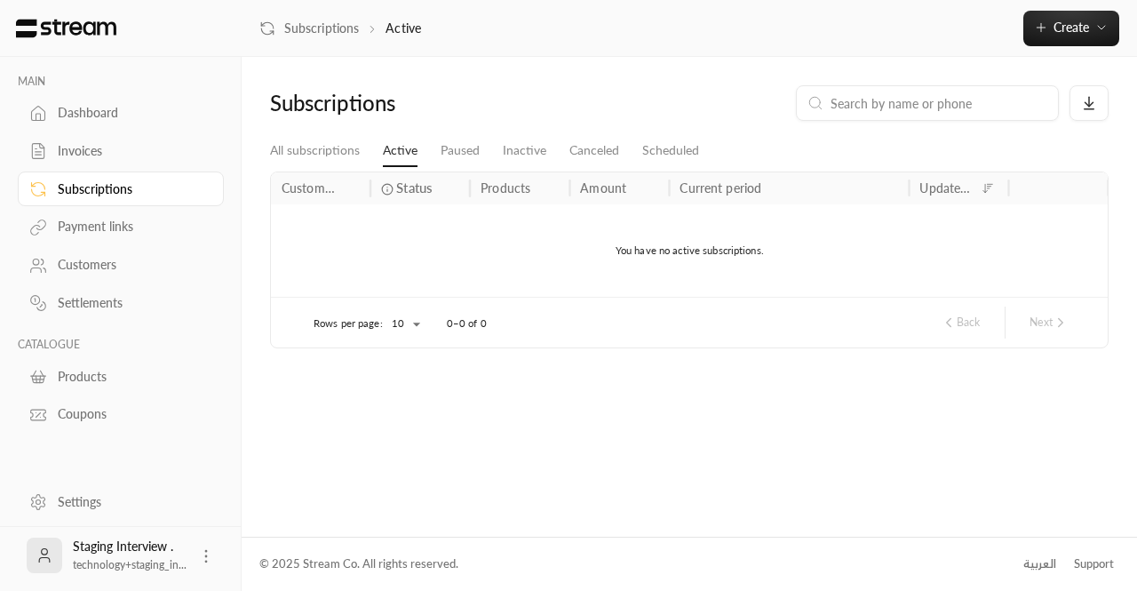
click at [84, 225] on div "Payment links" at bounding box center [130, 227] width 144 height 18
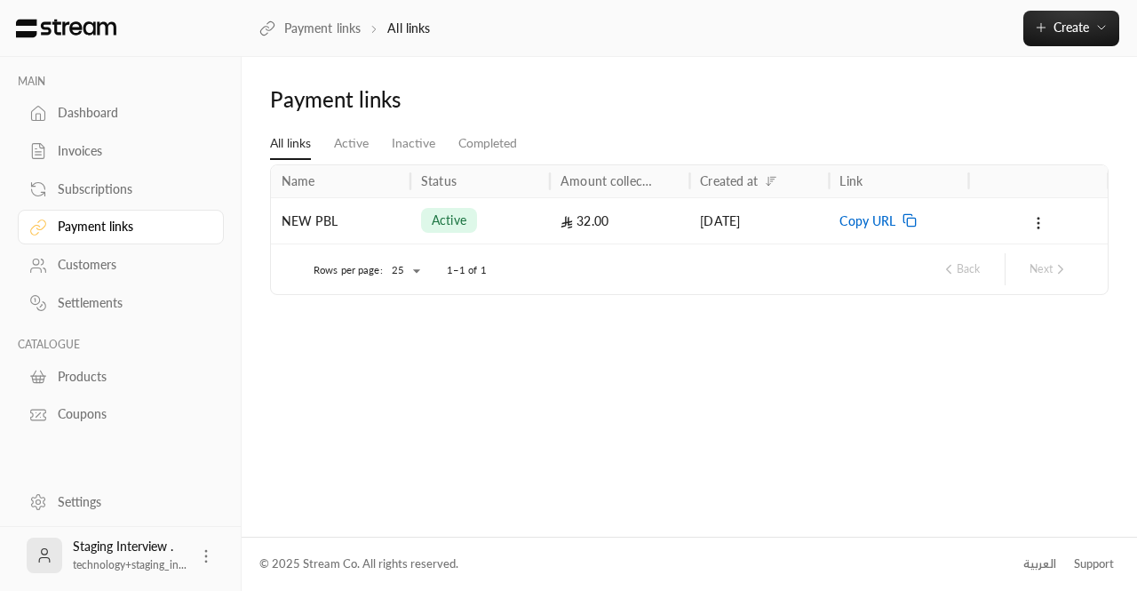
click at [76, 112] on div "Dashboard" at bounding box center [130, 113] width 144 height 18
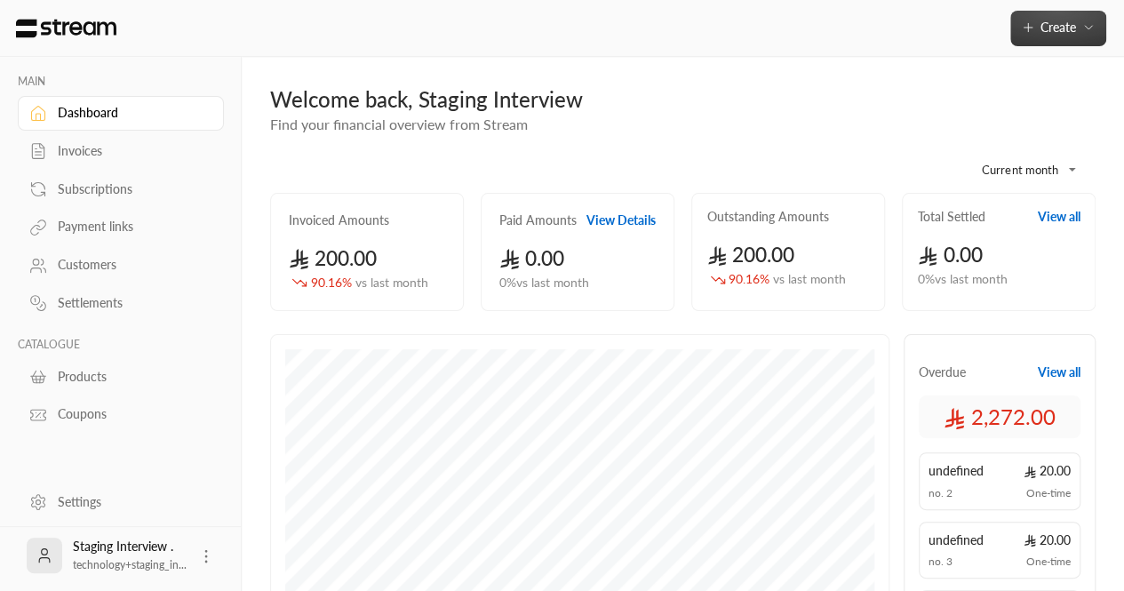
click at [1047, 31] on span "Create" at bounding box center [1059, 27] width 36 height 15
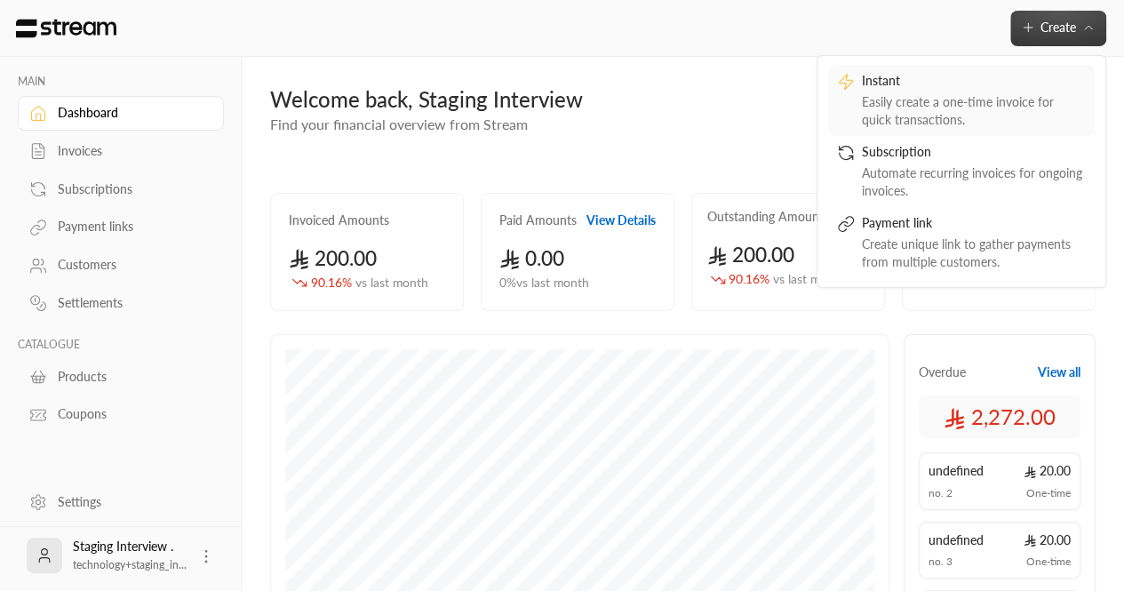
click at [879, 108] on div "Easily create a one-time invoice for quick transactions." at bounding box center [974, 111] width 224 height 36
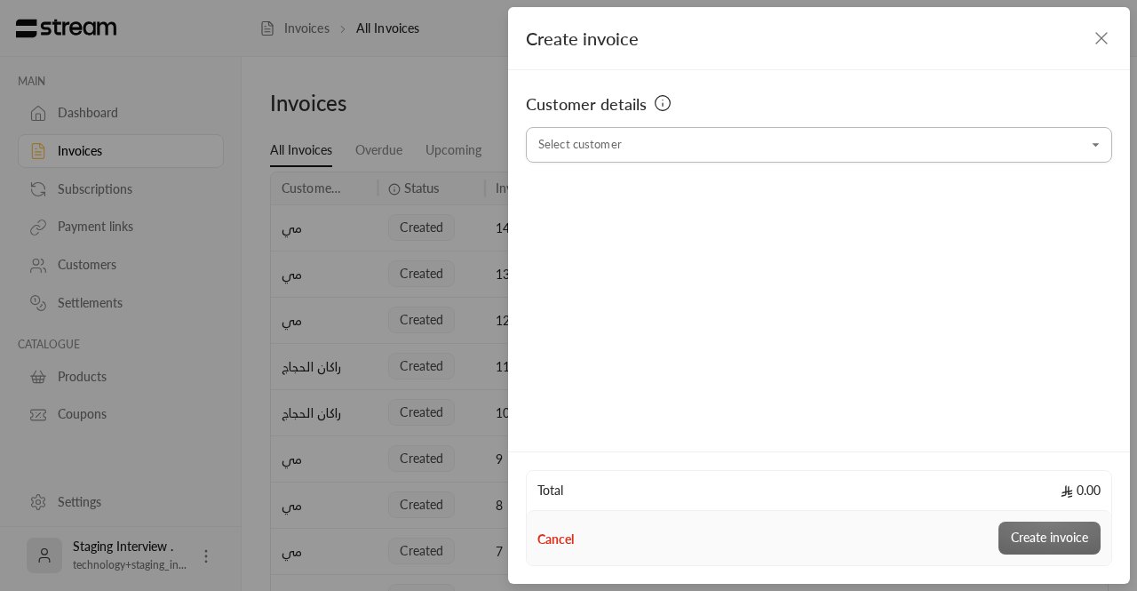
click at [622, 127] on div "Select customer" at bounding box center [819, 145] width 586 height 36
type input "**********"
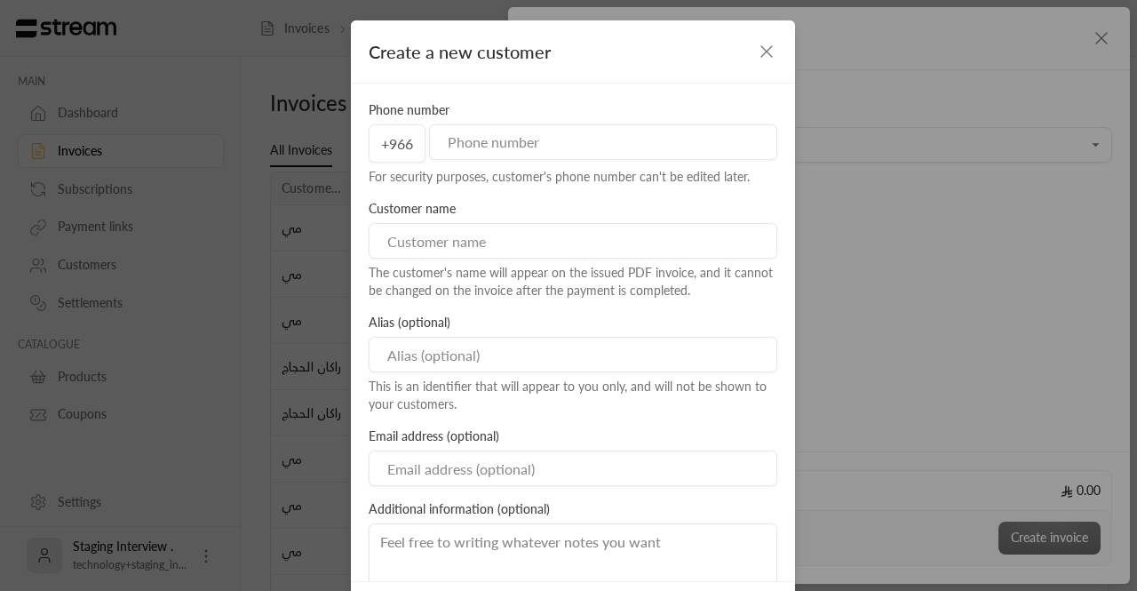
click at [759, 51] on icon "button" at bounding box center [766, 51] width 21 height 21
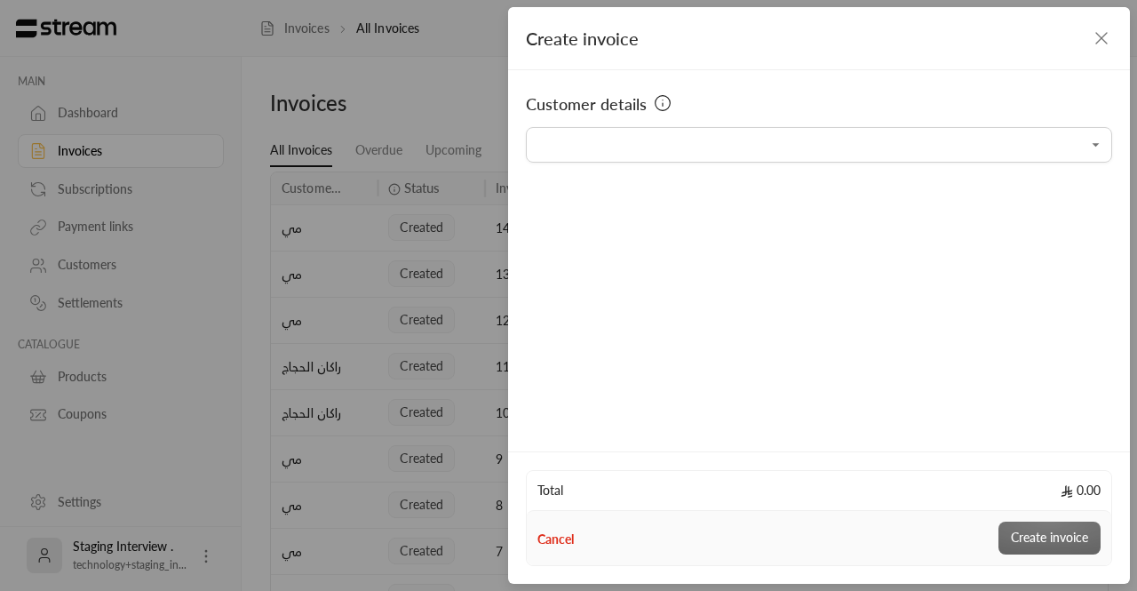
click at [562, 535] on button "Cancel" at bounding box center [556, 539] width 36 height 18
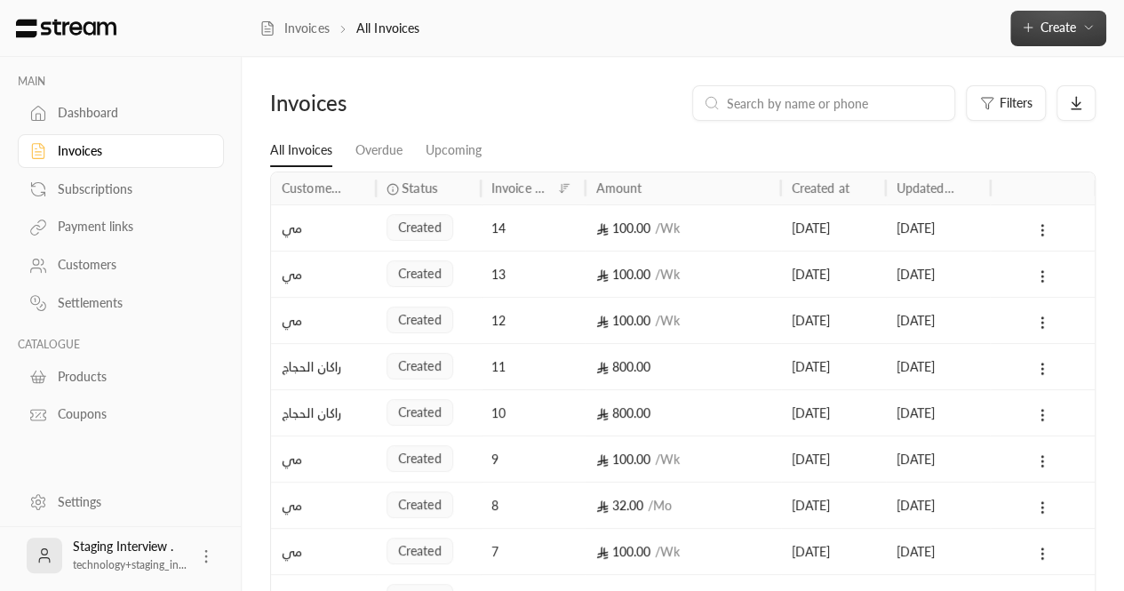
click at [1046, 30] on span "Create" at bounding box center [1059, 27] width 36 height 15
